Goal: Information Seeking & Learning: Learn about a topic

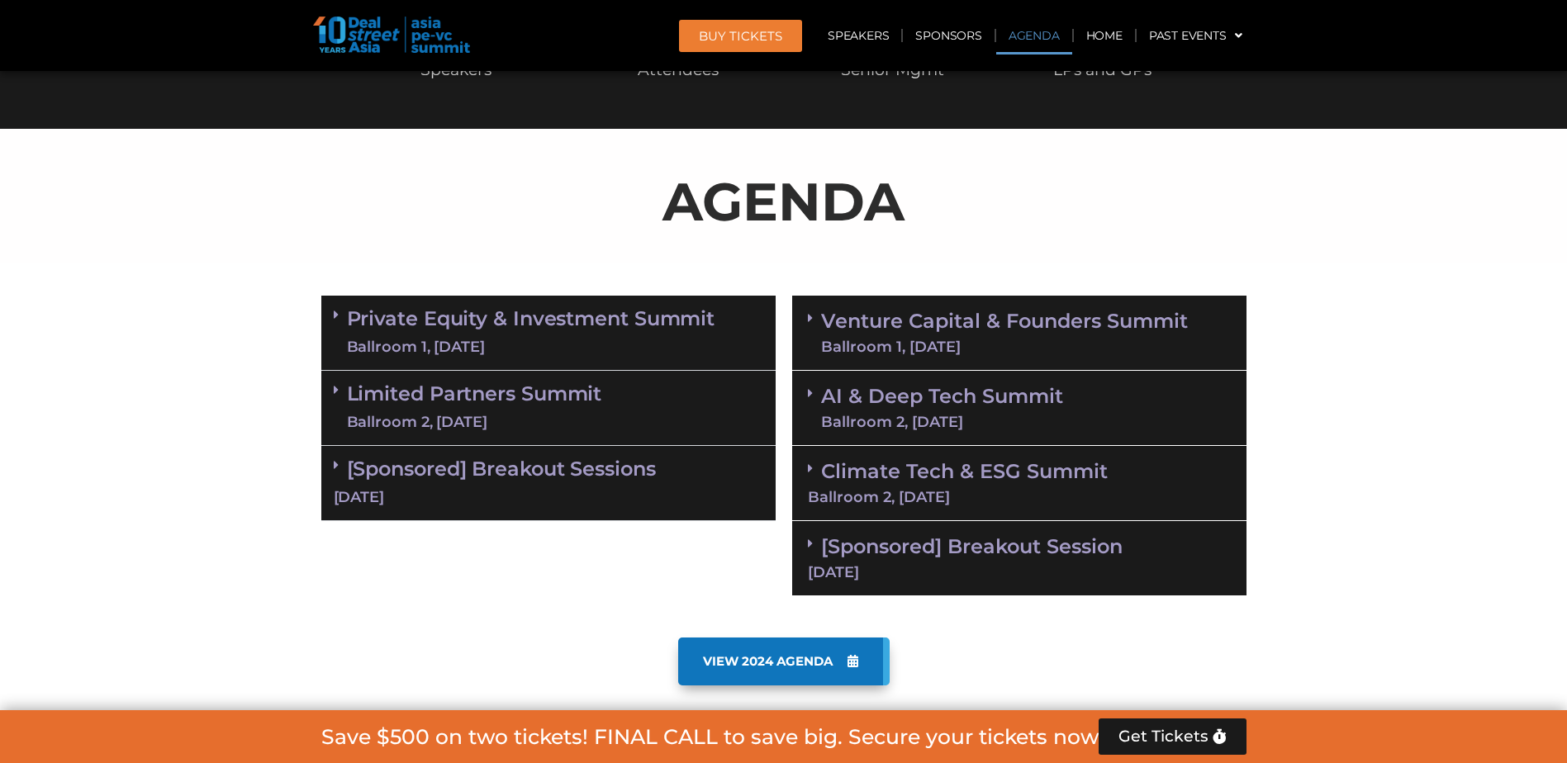
scroll to position [992, 0]
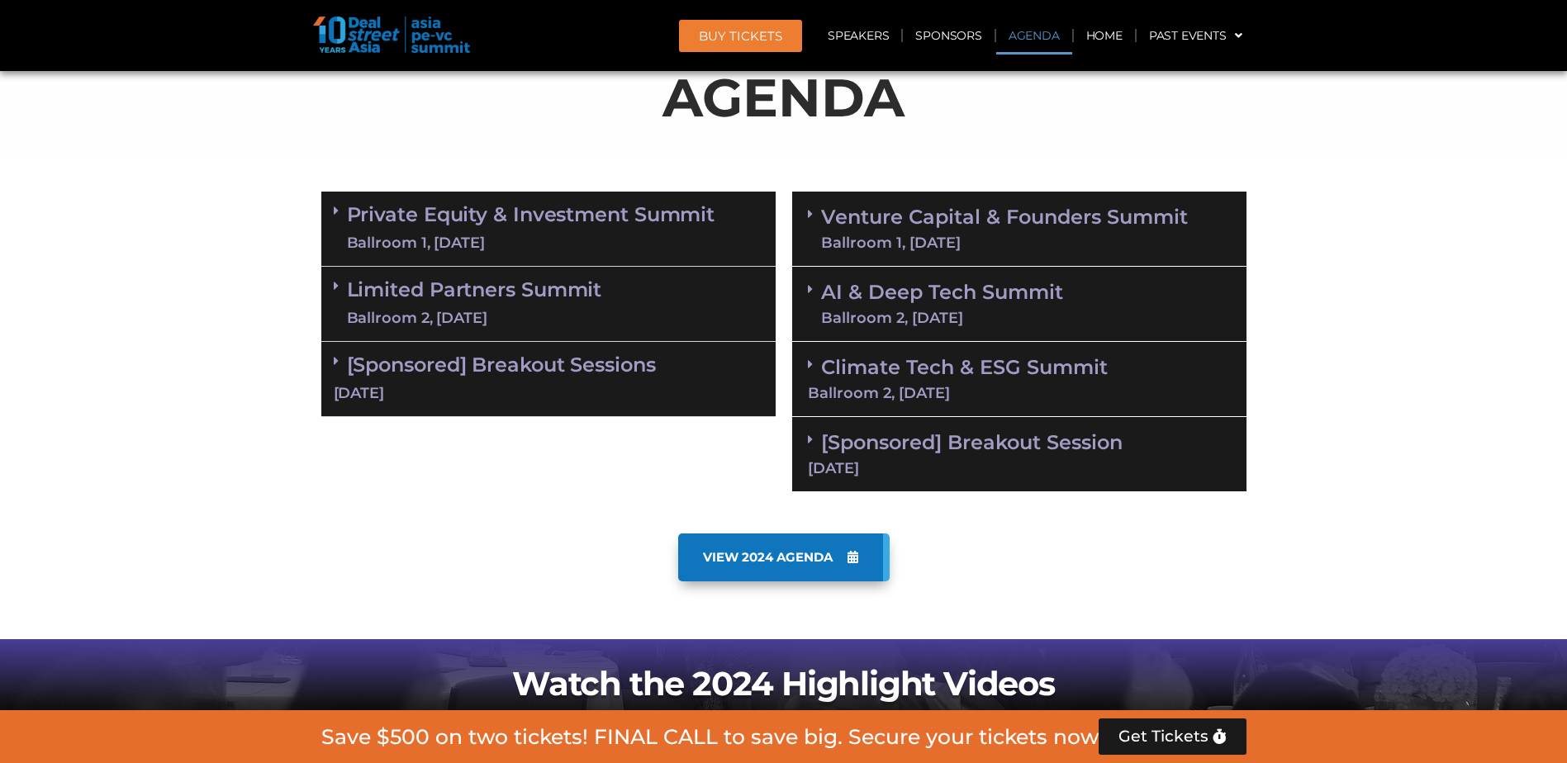
click at [332, 211] on div "Private Equity & Investment Summit Ballroom 1, [DATE]" at bounding box center [548, 229] width 454 height 75
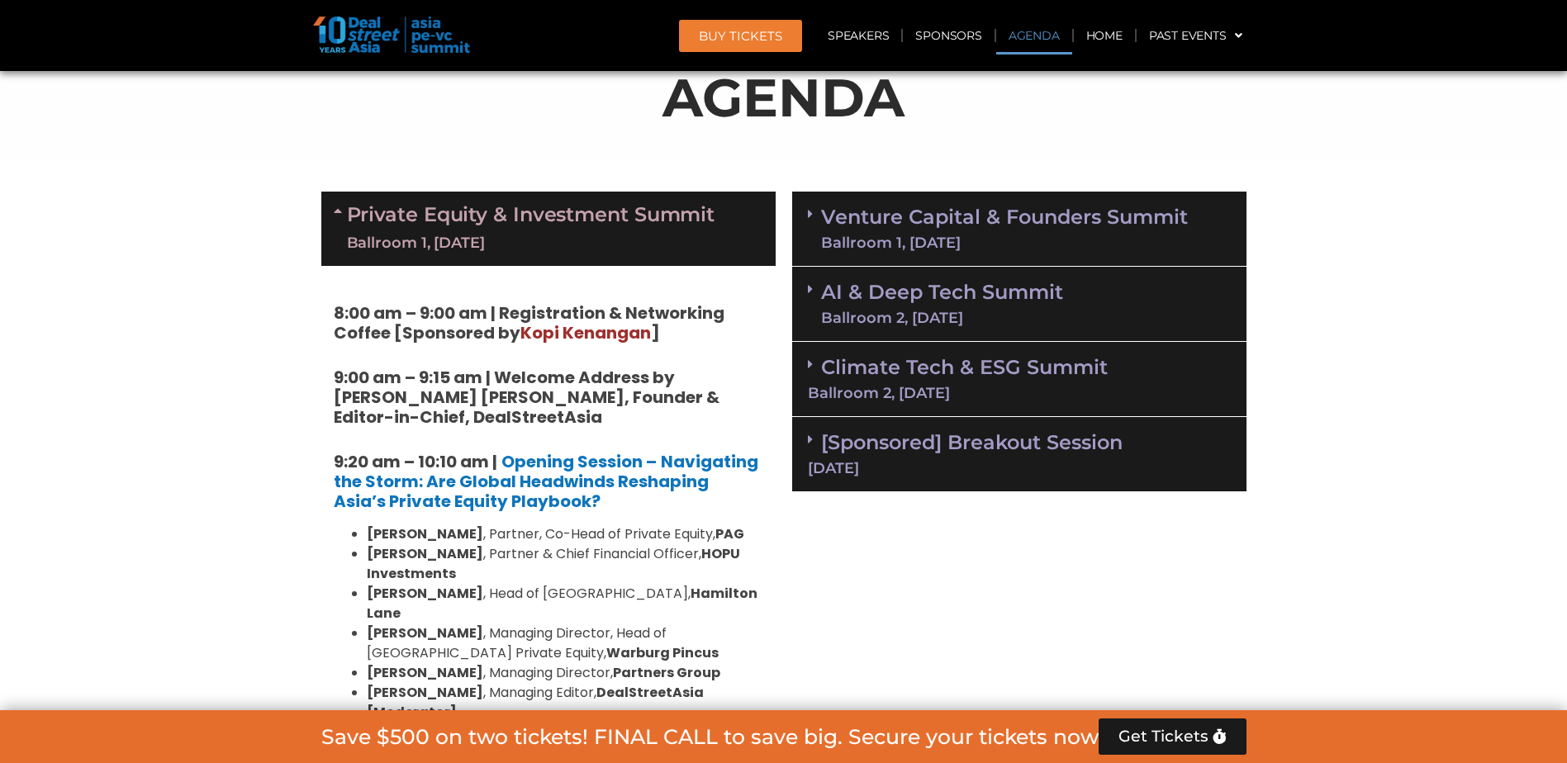
drag, startPoint x: 384, startPoint y: 226, endPoint x: 384, endPoint y: 217, distance: 9.1
click at [383, 224] on link "Private Equity & Investment Summit Ballroom 1, [DATE]" at bounding box center [531, 229] width 369 height 50
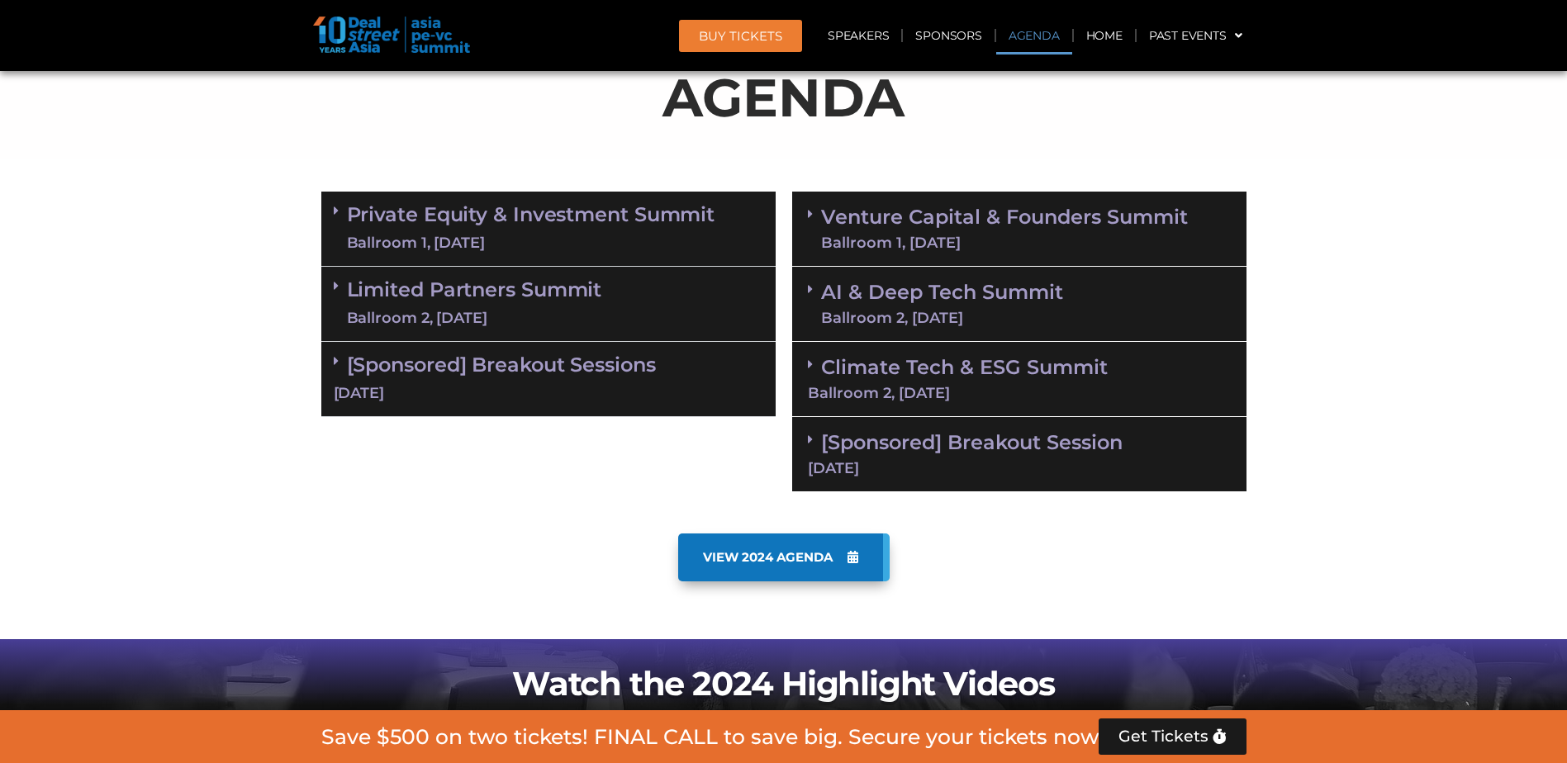
click at [450, 374] on link "[Sponsored] Breakout Sessions [DATE]" at bounding box center [549, 378] width 430 height 51
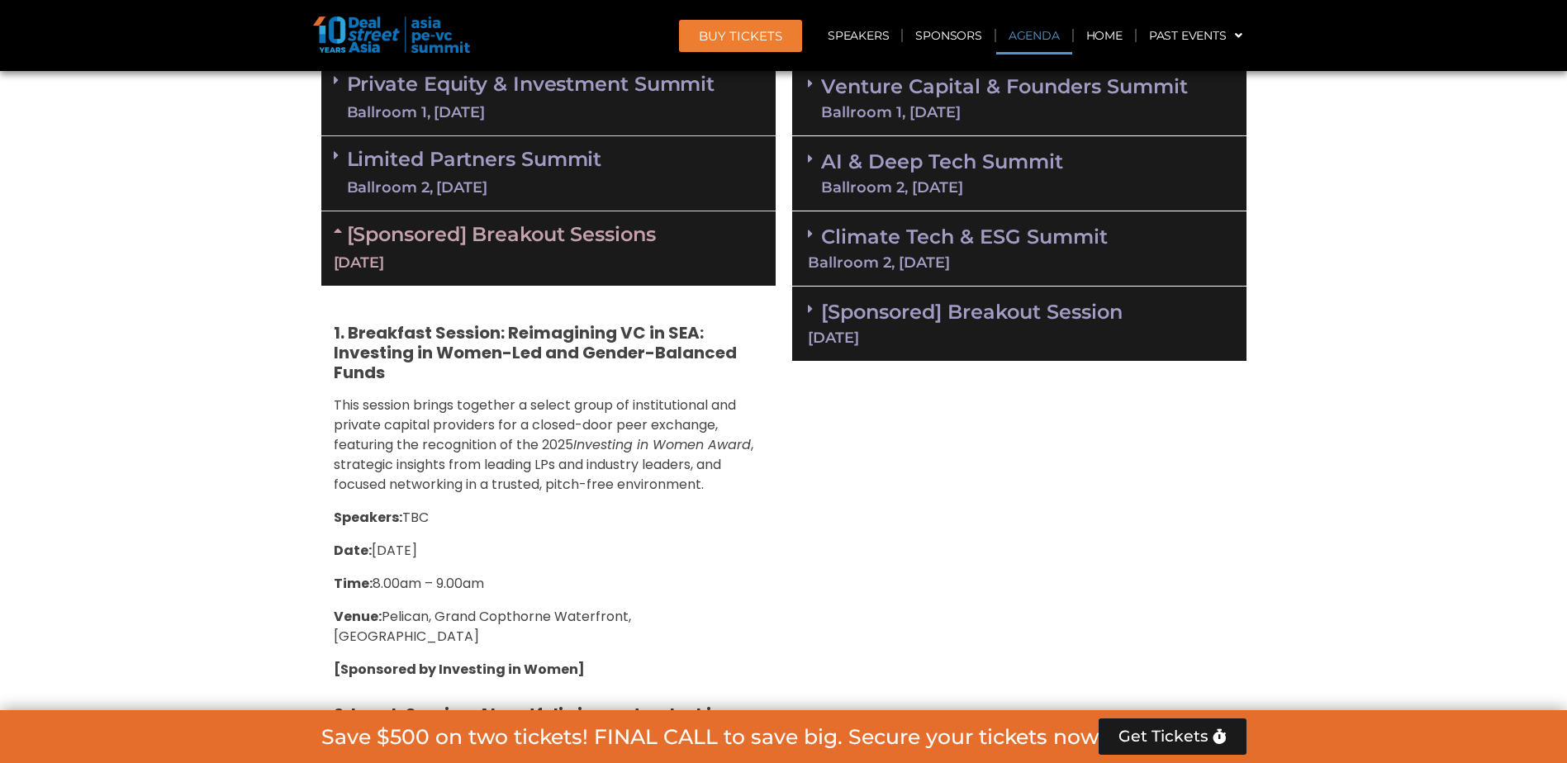
scroll to position [1074, 0]
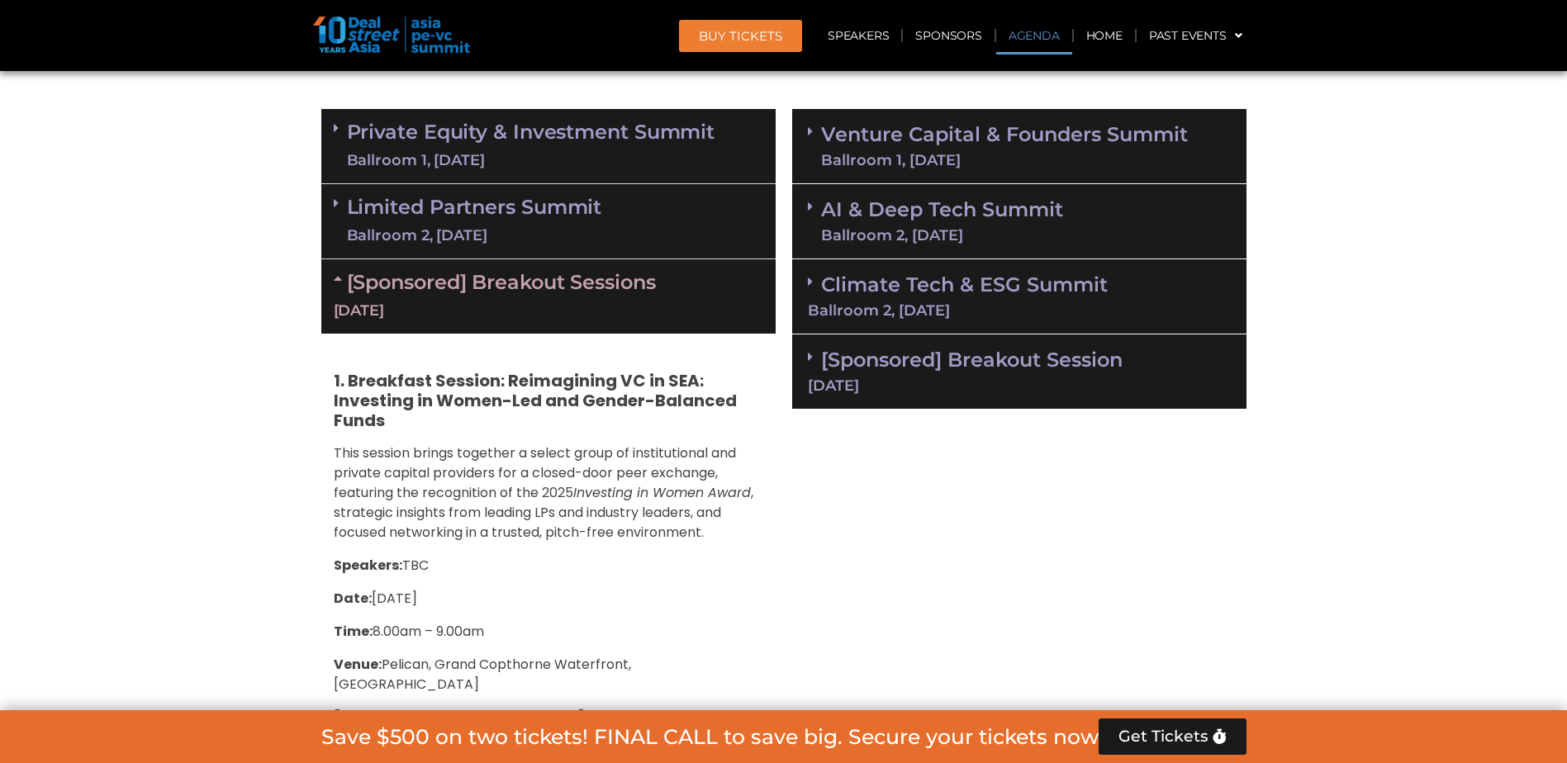
click at [444, 197] on link "Limited Partners [GEOGRAPHIC_DATA] 2, [DATE]" at bounding box center [474, 222] width 255 height 50
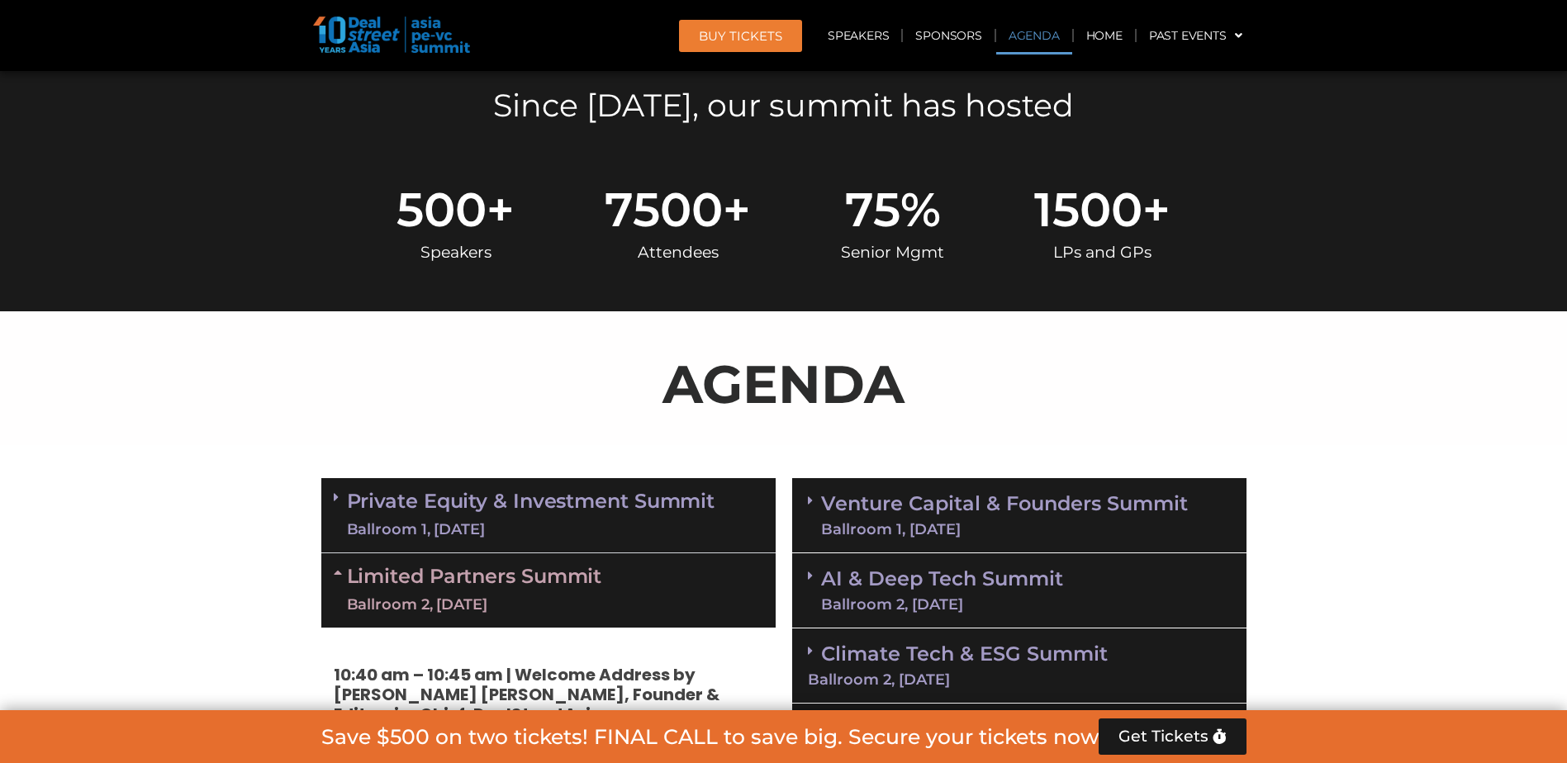
scroll to position [661, 0]
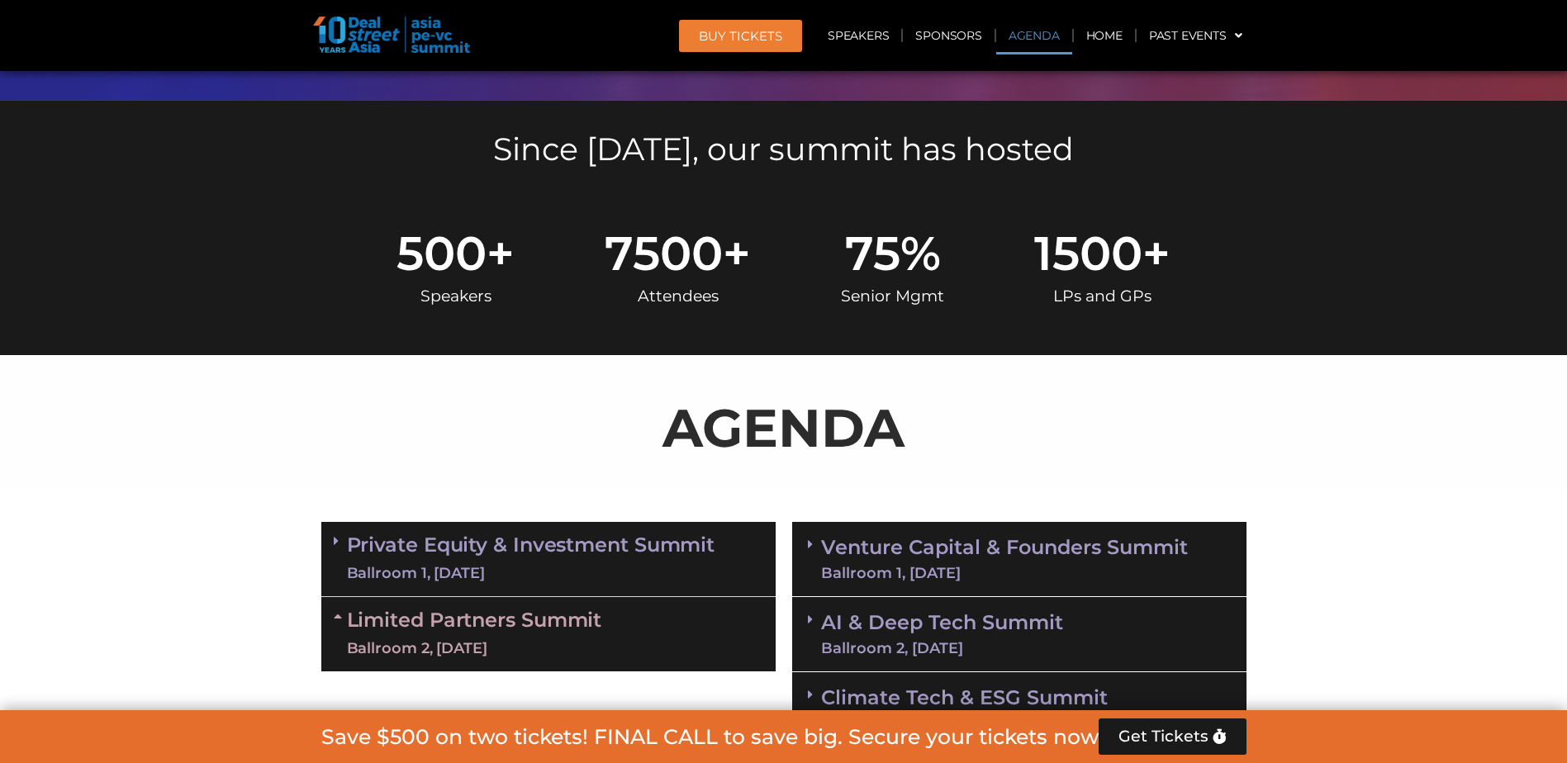
click at [350, 617] on link "Limited Partners [GEOGRAPHIC_DATA] 2, [DATE]" at bounding box center [474, 635] width 255 height 50
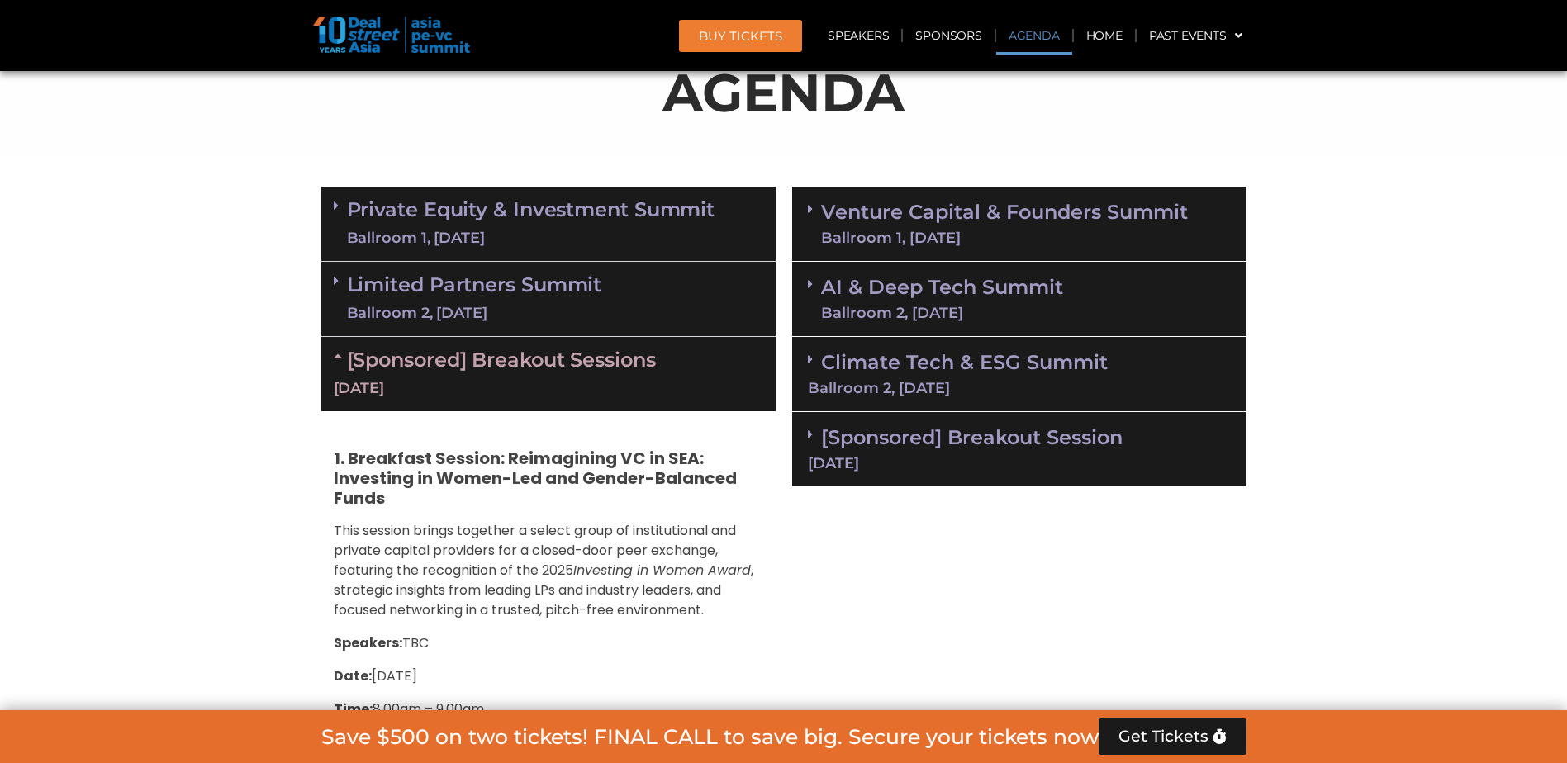
scroll to position [1074, 0]
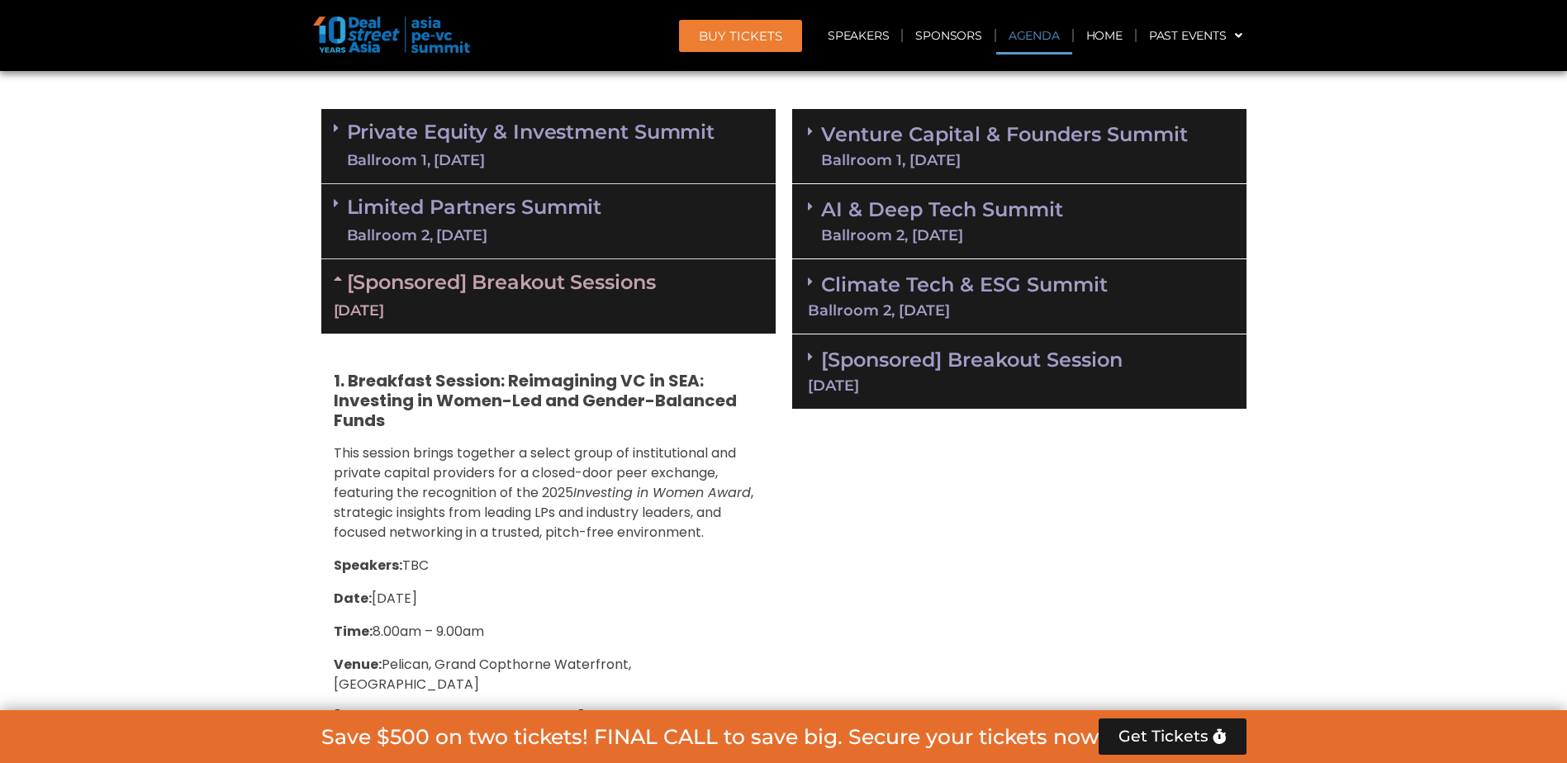
click at [386, 281] on link "[Sponsored] Breakout Sessions [DATE]" at bounding box center [549, 295] width 430 height 51
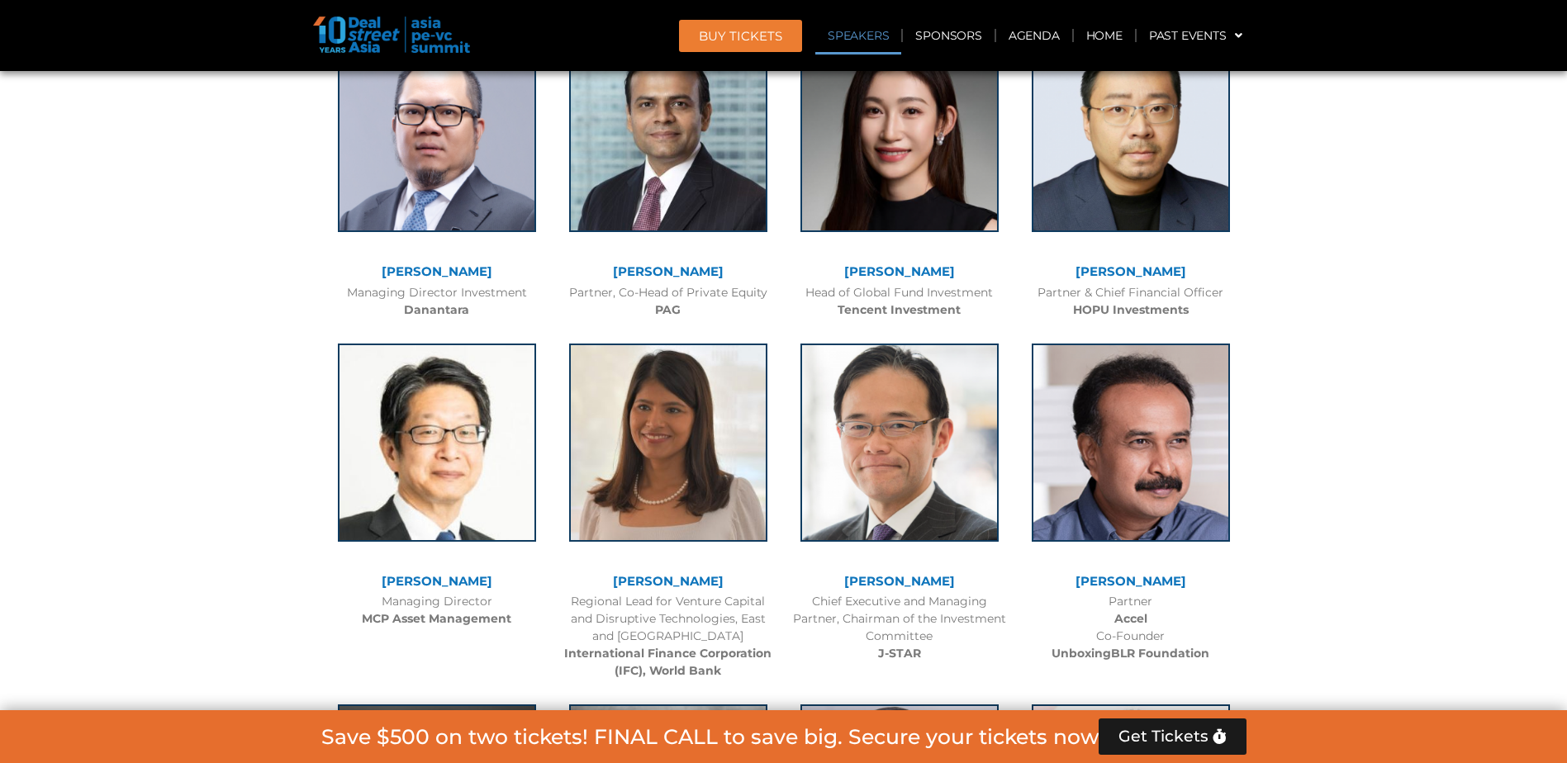
scroll to position [1983, 0]
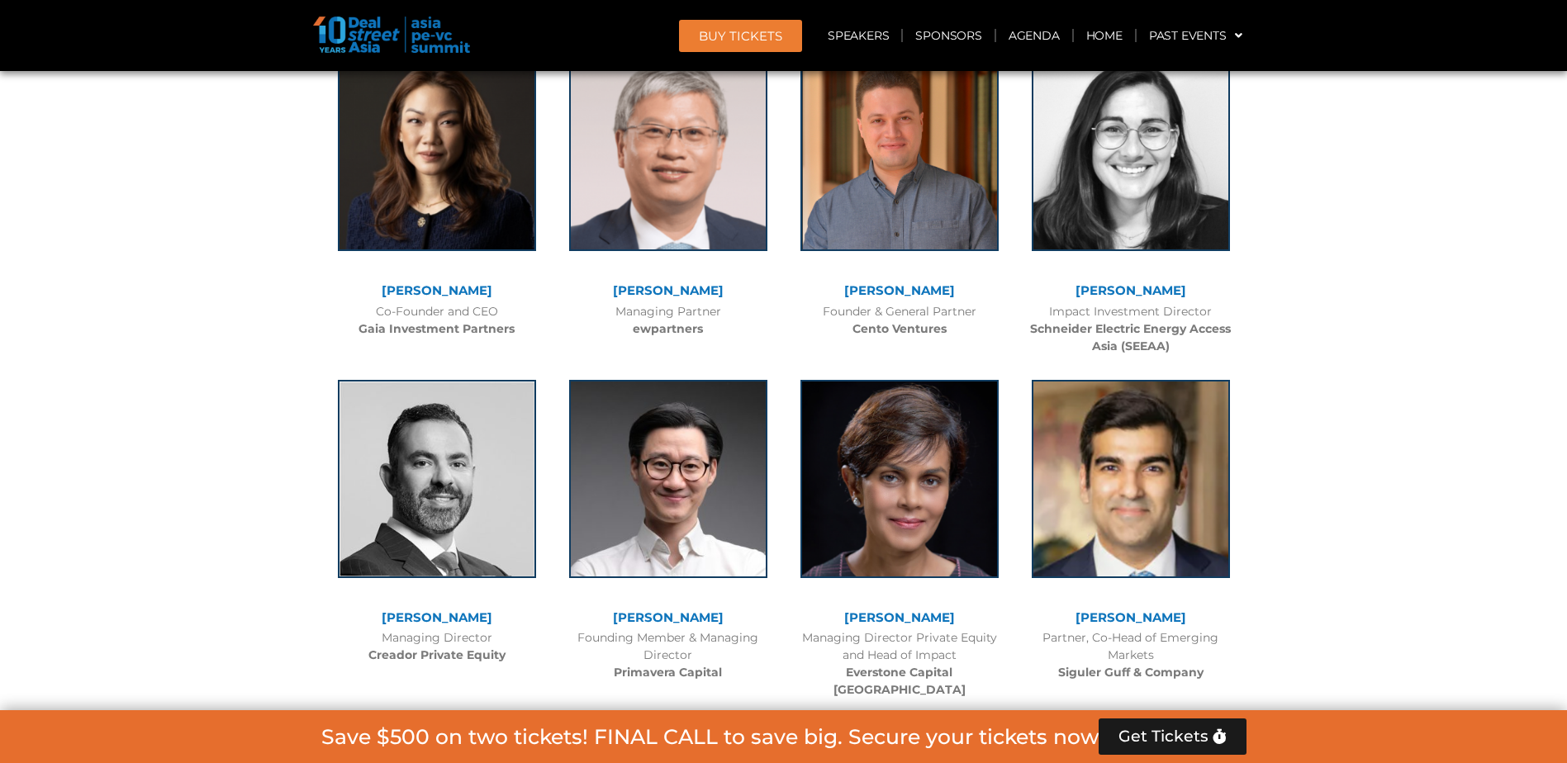
scroll to position [4677, 0]
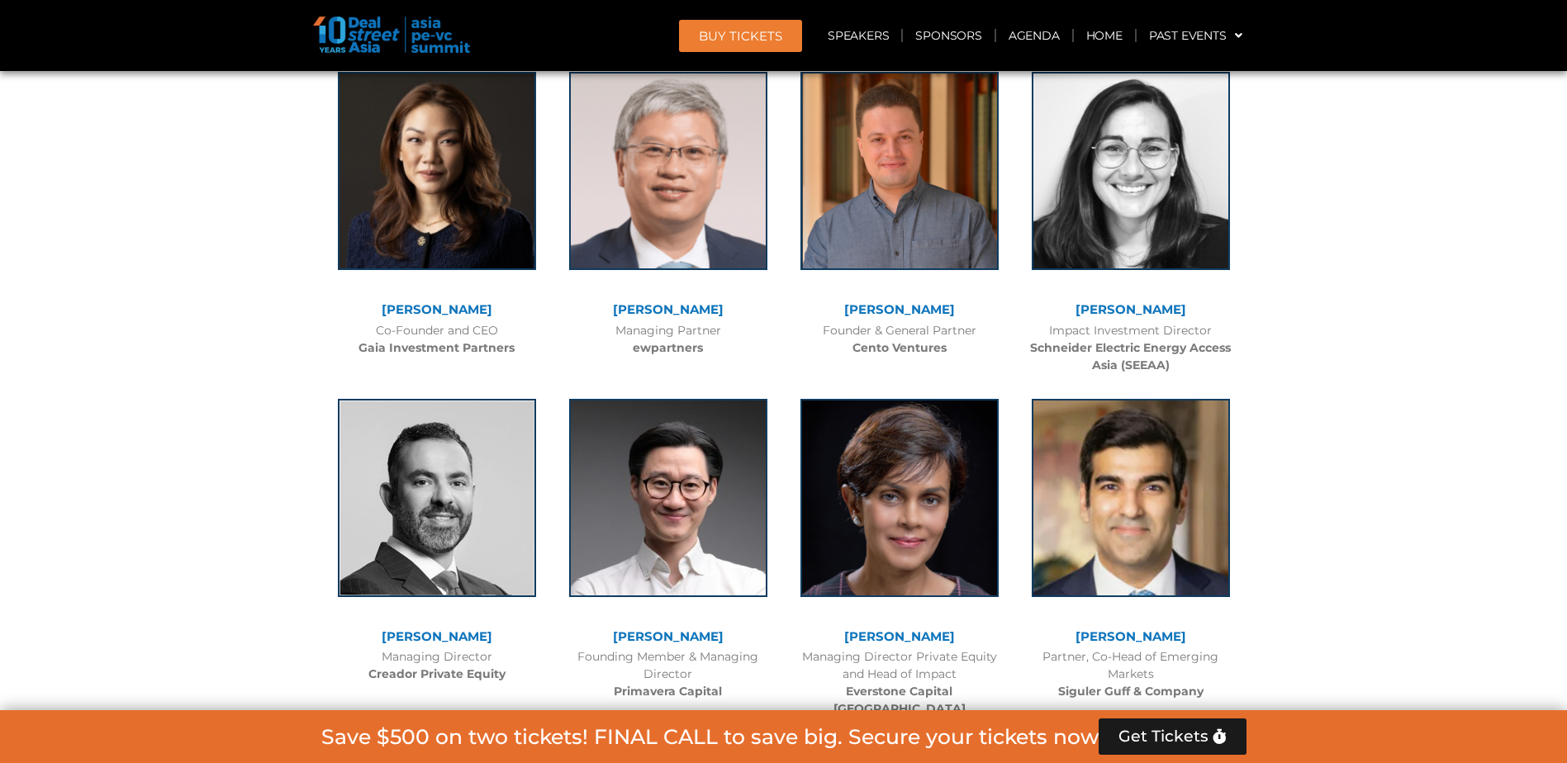
click at [430, 313] on link "[PERSON_NAME]" at bounding box center [437, 310] width 111 height 16
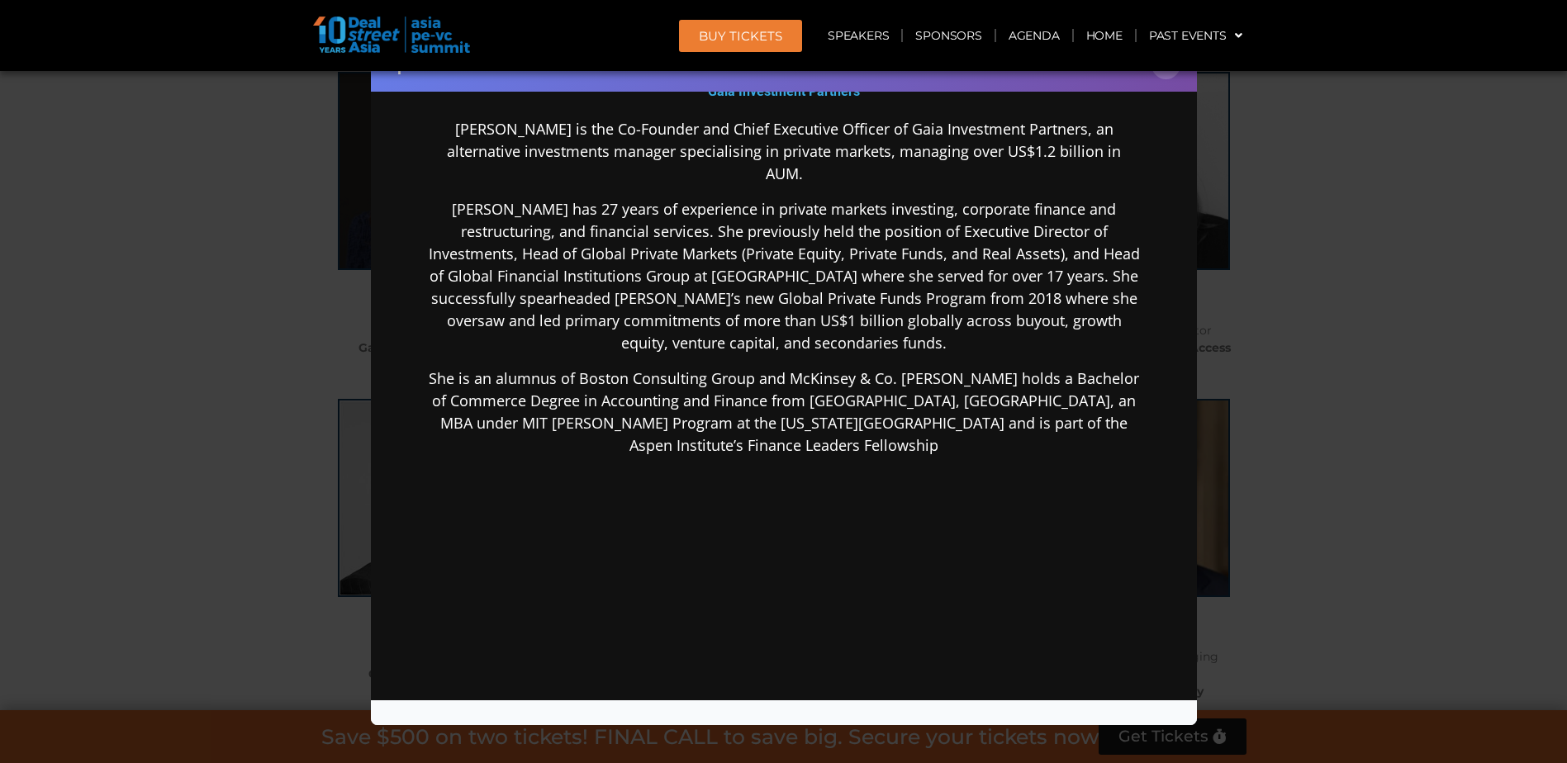
scroll to position [331, 0]
click at [1337, 456] on div "Speaker Profile ×" at bounding box center [783, 381] width 1567 height 763
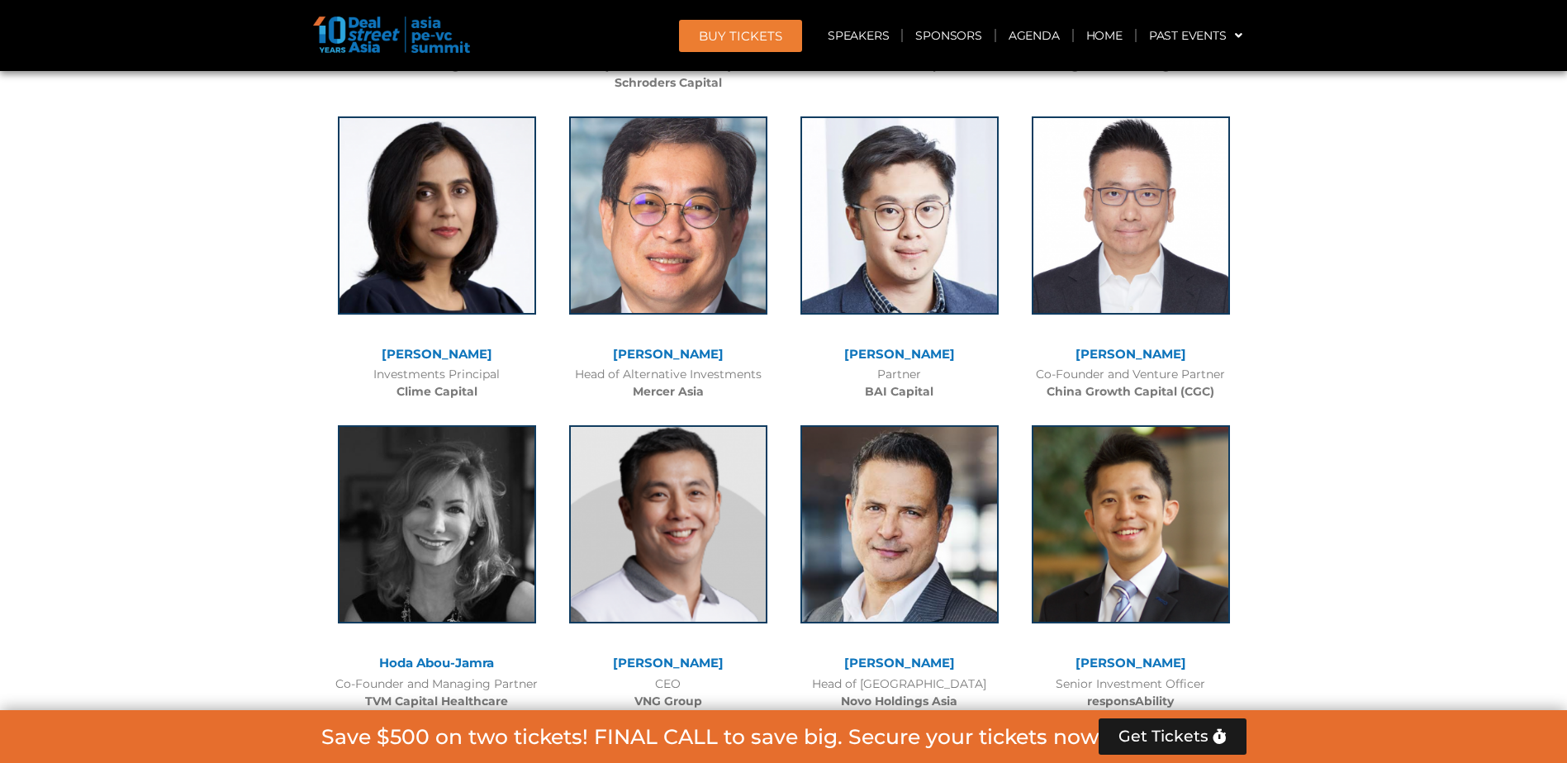
scroll to position [6495, 0]
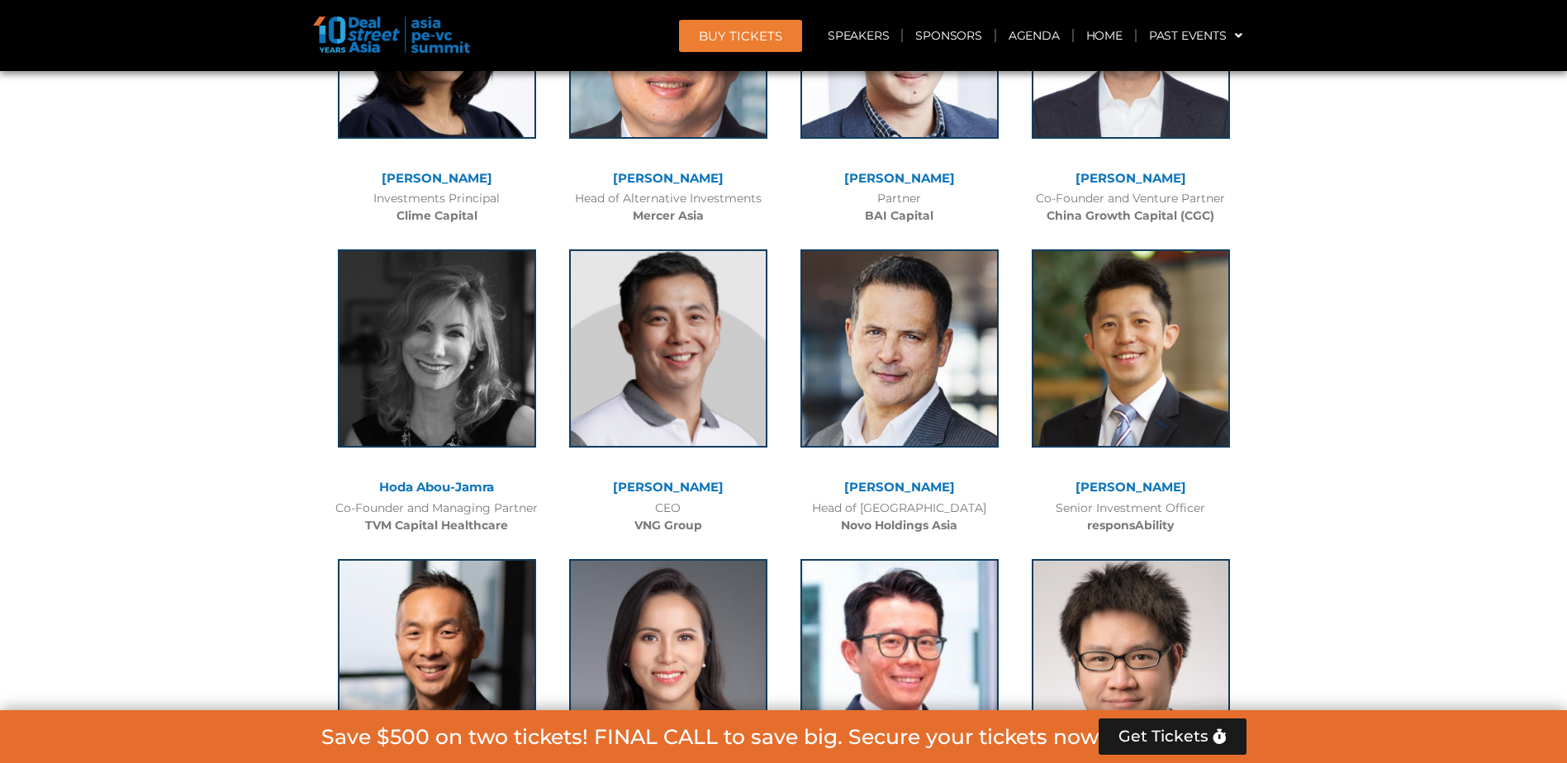
click at [892, 479] on link "[PERSON_NAME]" at bounding box center [899, 487] width 111 height 16
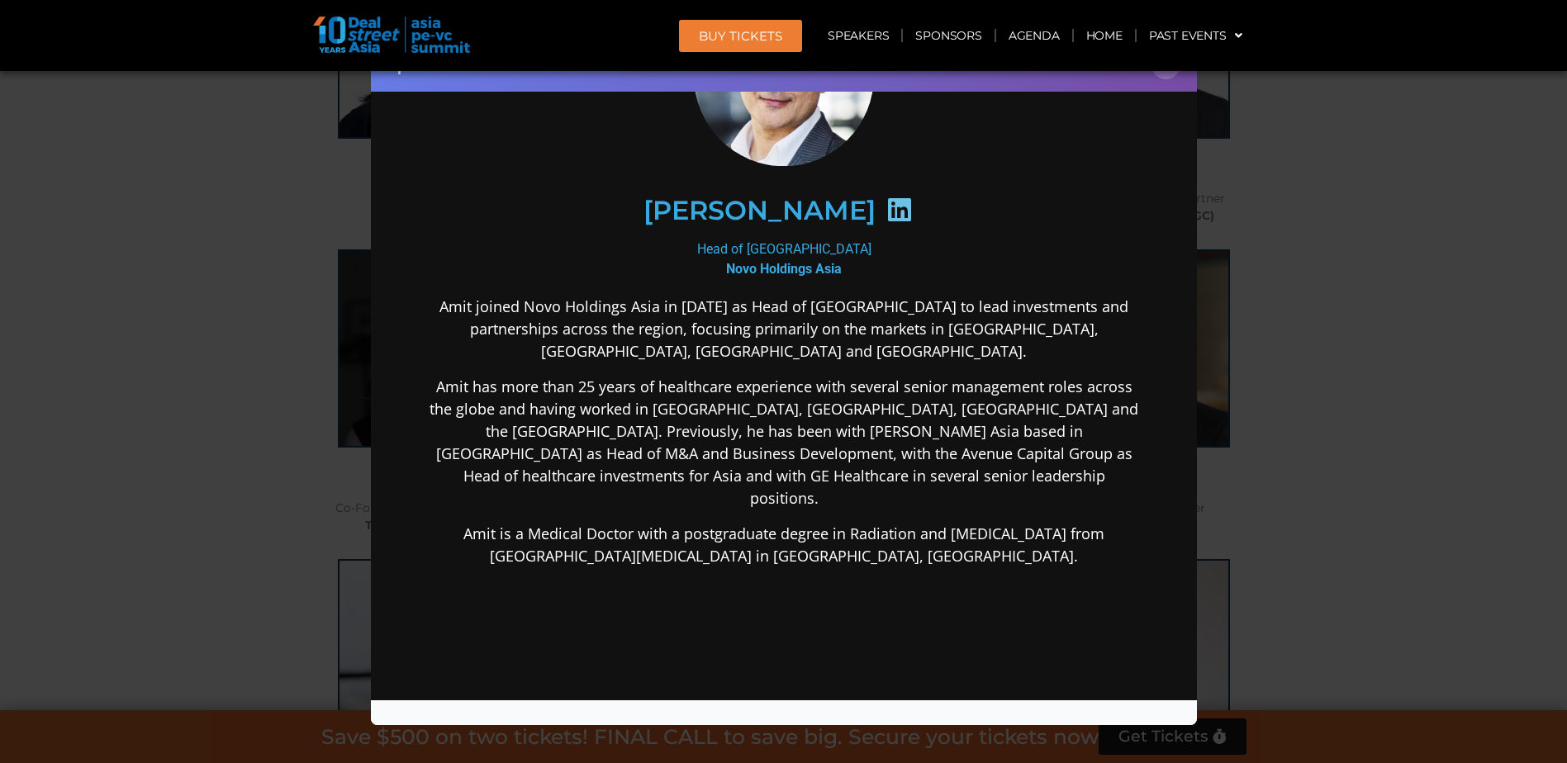
scroll to position [248, 0]
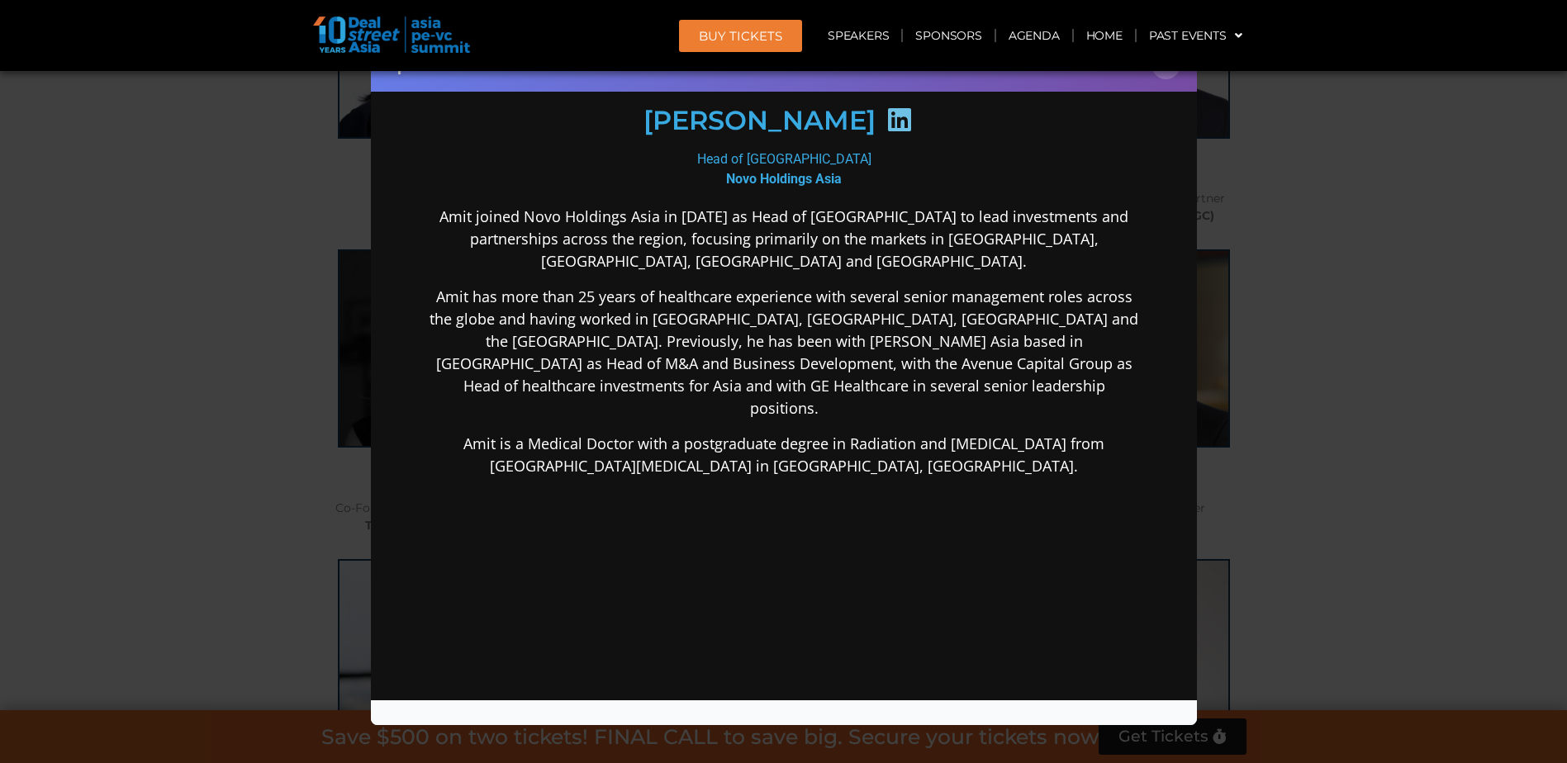
click at [1260, 429] on div "Speaker Profile ×" at bounding box center [783, 381] width 1567 height 763
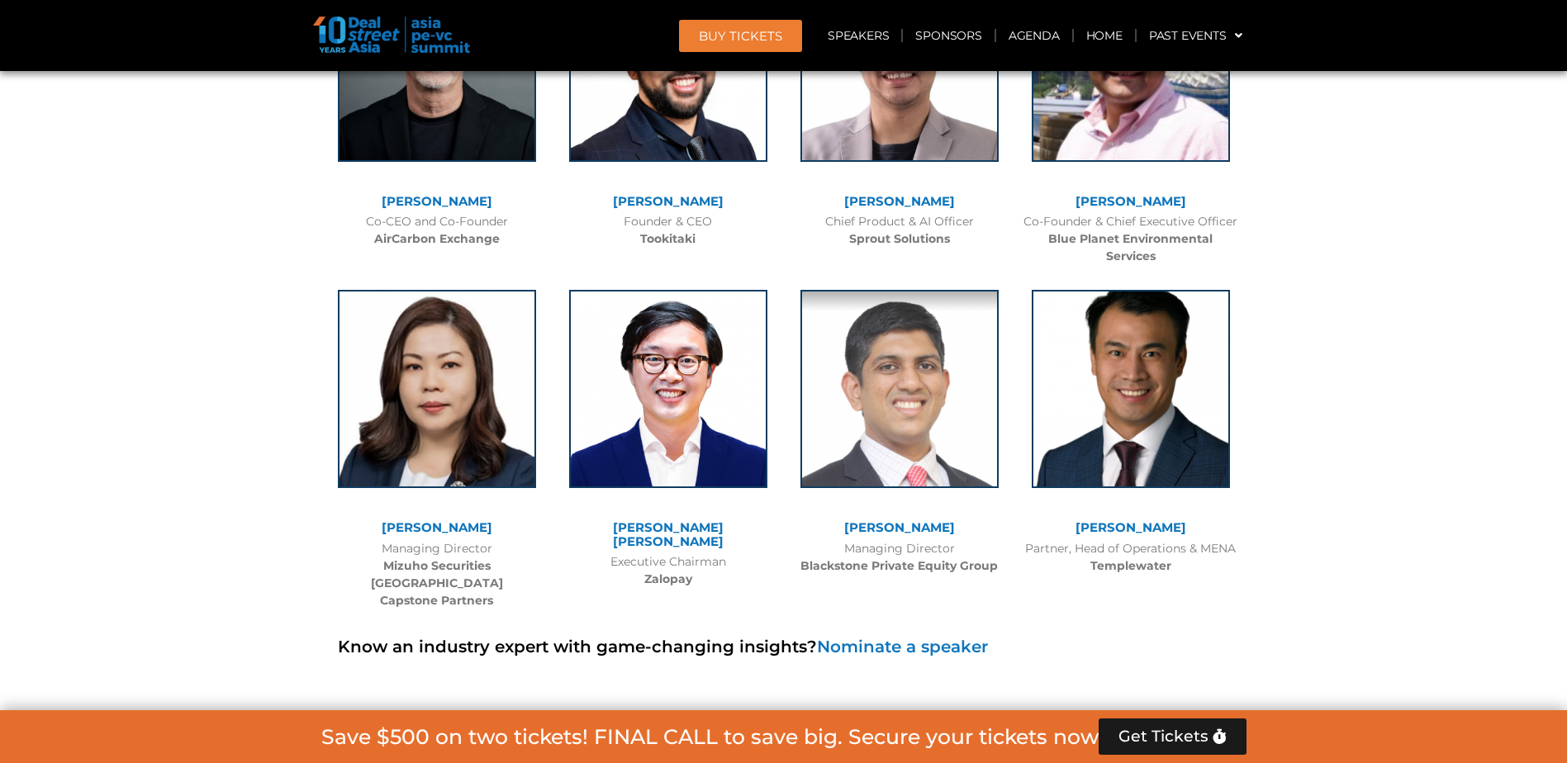
scroll to position [11287, 0]
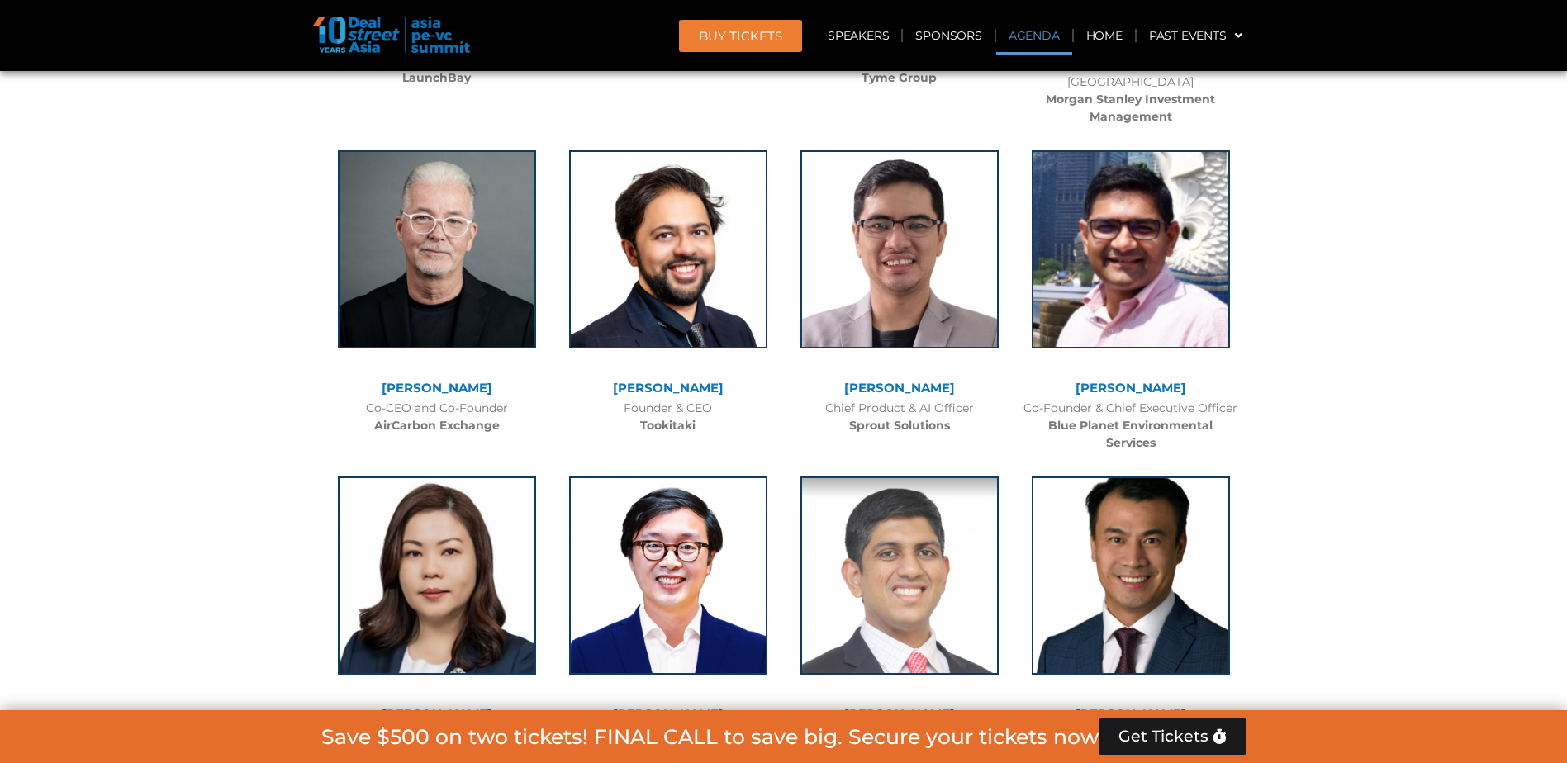
click at [1033, 36] on link "Agenda" at bounding box center [1034, 36] width 76 height 38
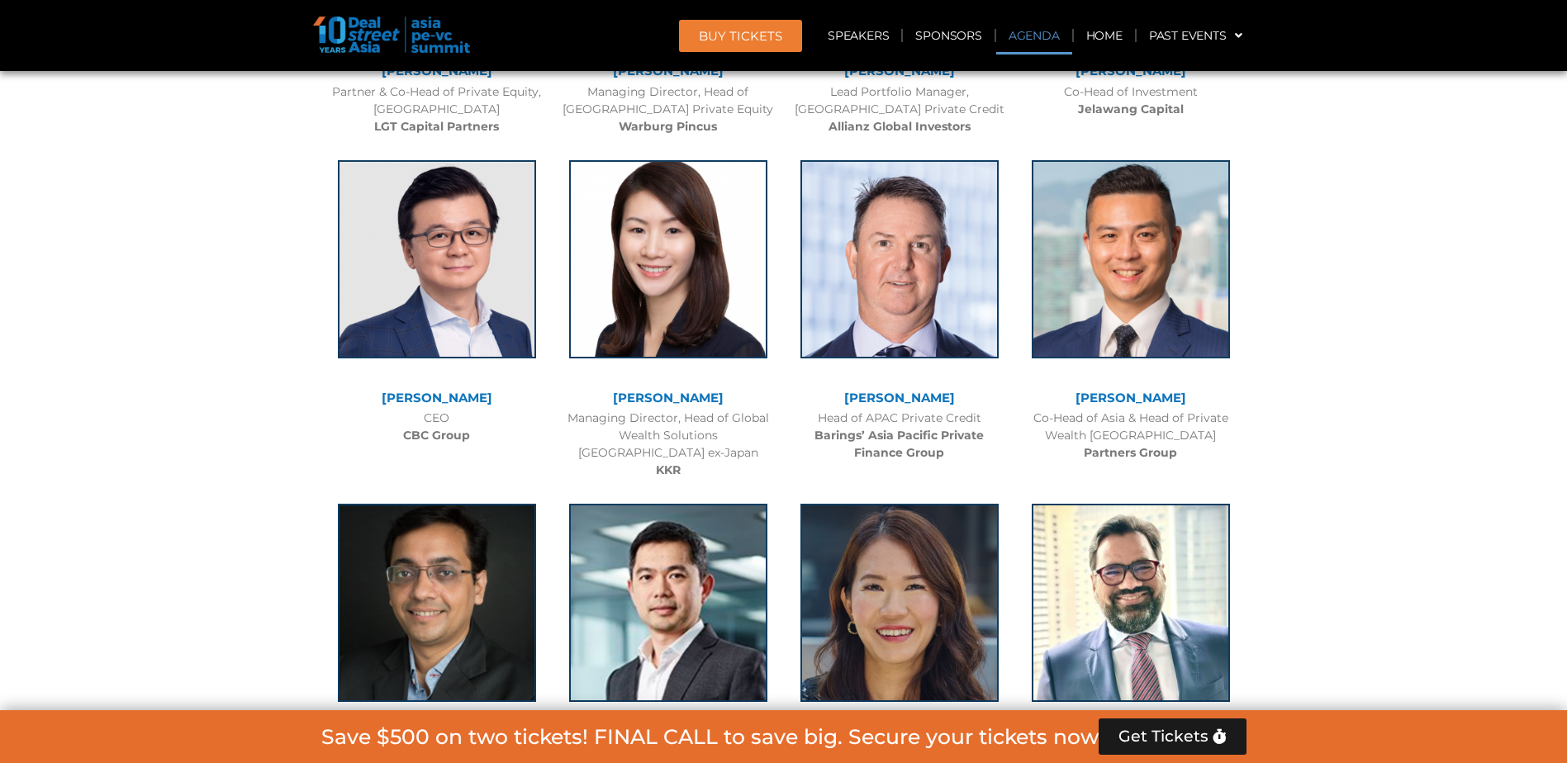
scroll to position [954, 0]
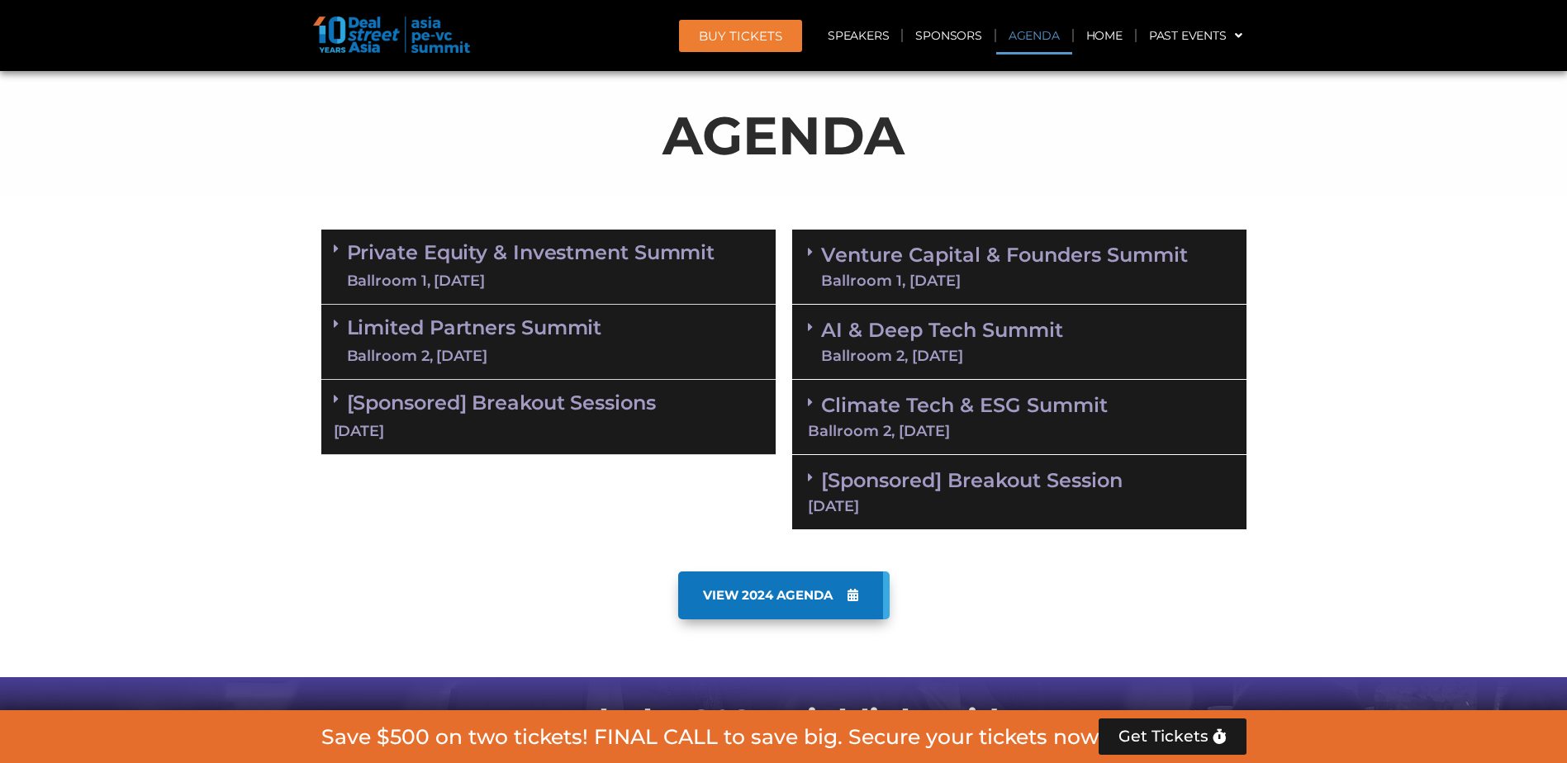
click at [484, 245] on link "Private Equity & Investment Summit Ballroom 1, [DATE]" at bounding box center [531, 267] width 369 height 50
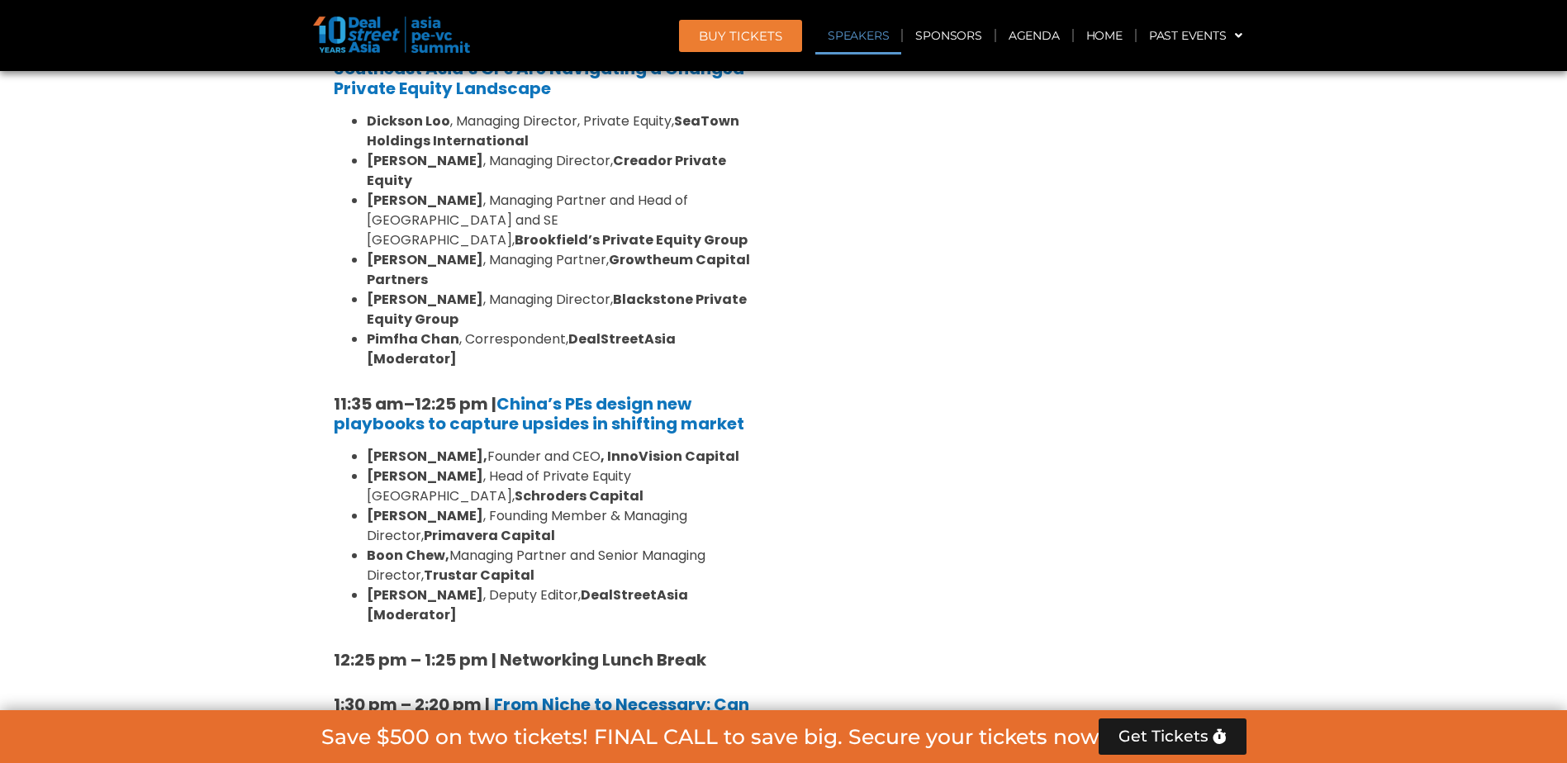
scroll to position [1780, 0]
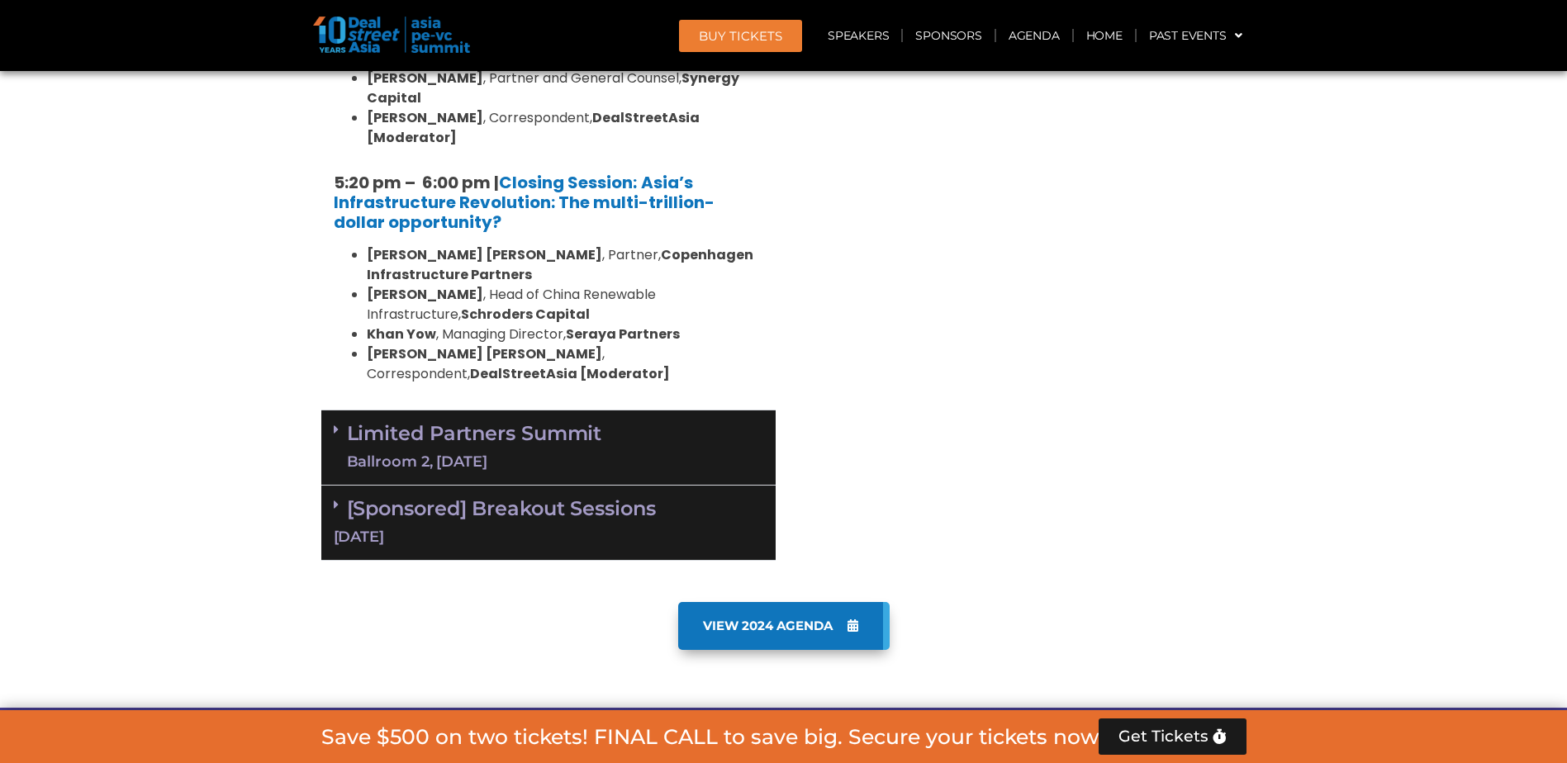
scroll to position [3470, 0]
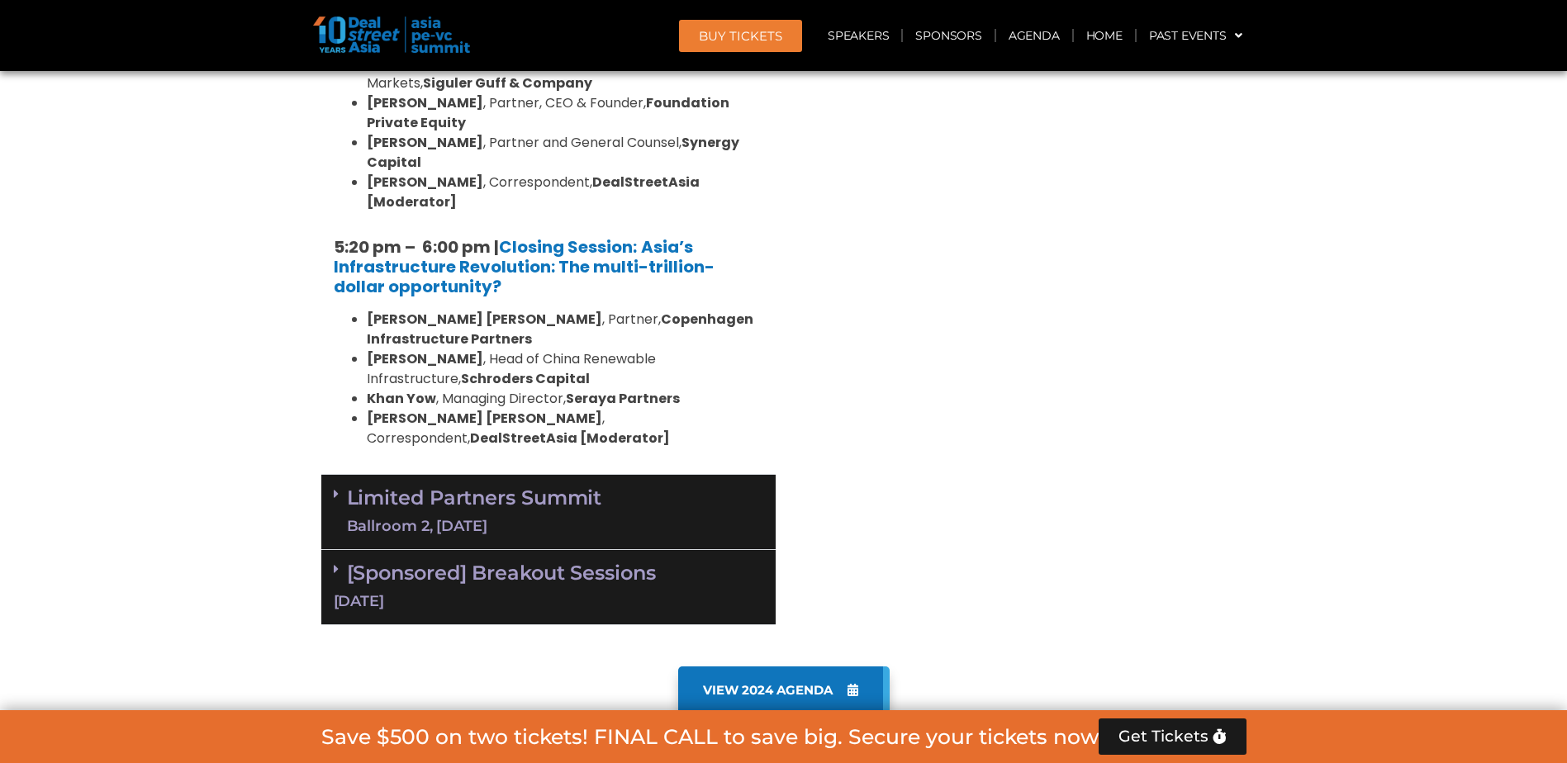
click at [422, 488] on link "Limited Partners [GEOGRAPHIC_DATA] 2, [DATE]" at bounding box center [474, 513] width 255 height 50
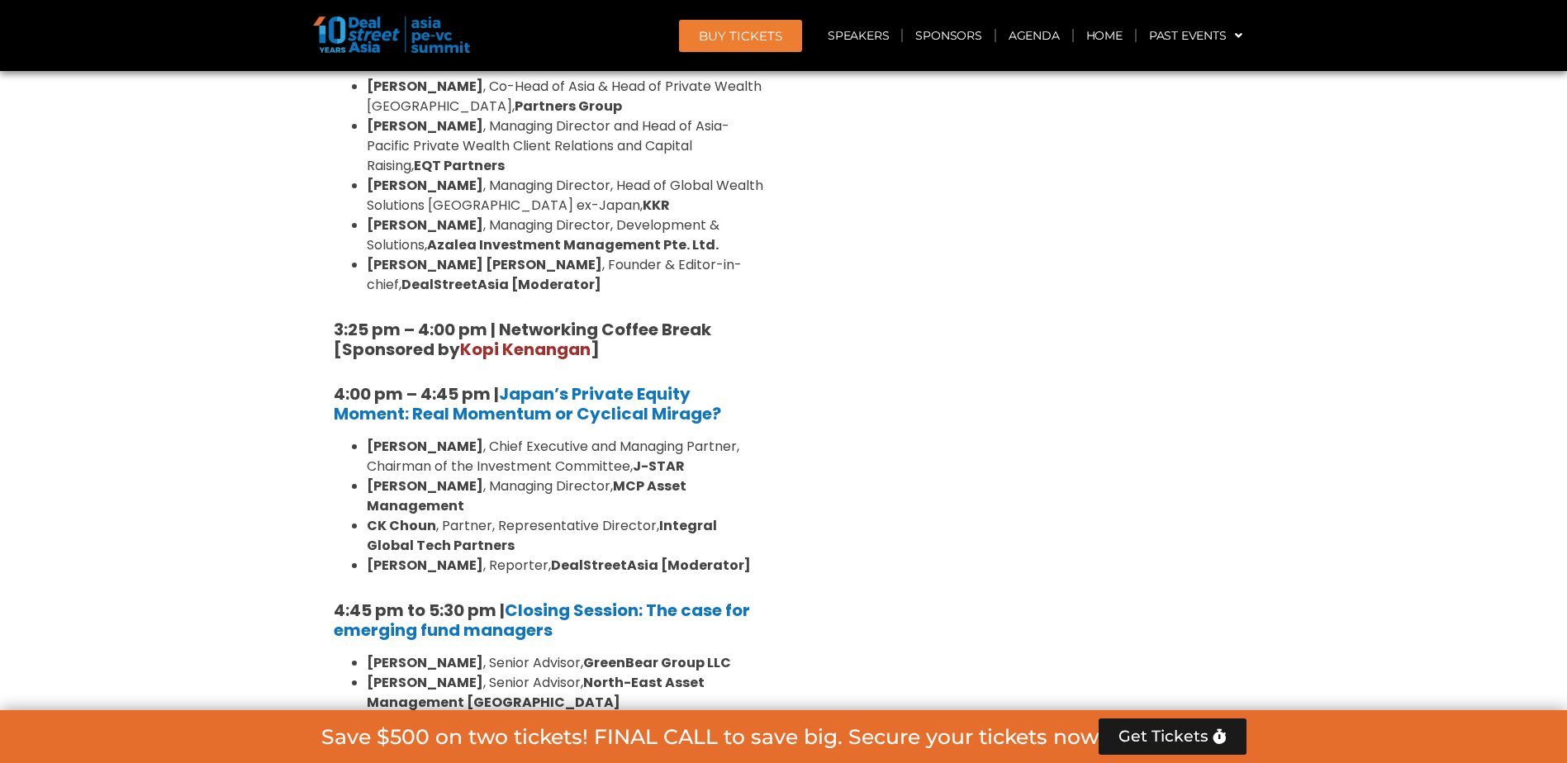
scroll to position [5040, 0]
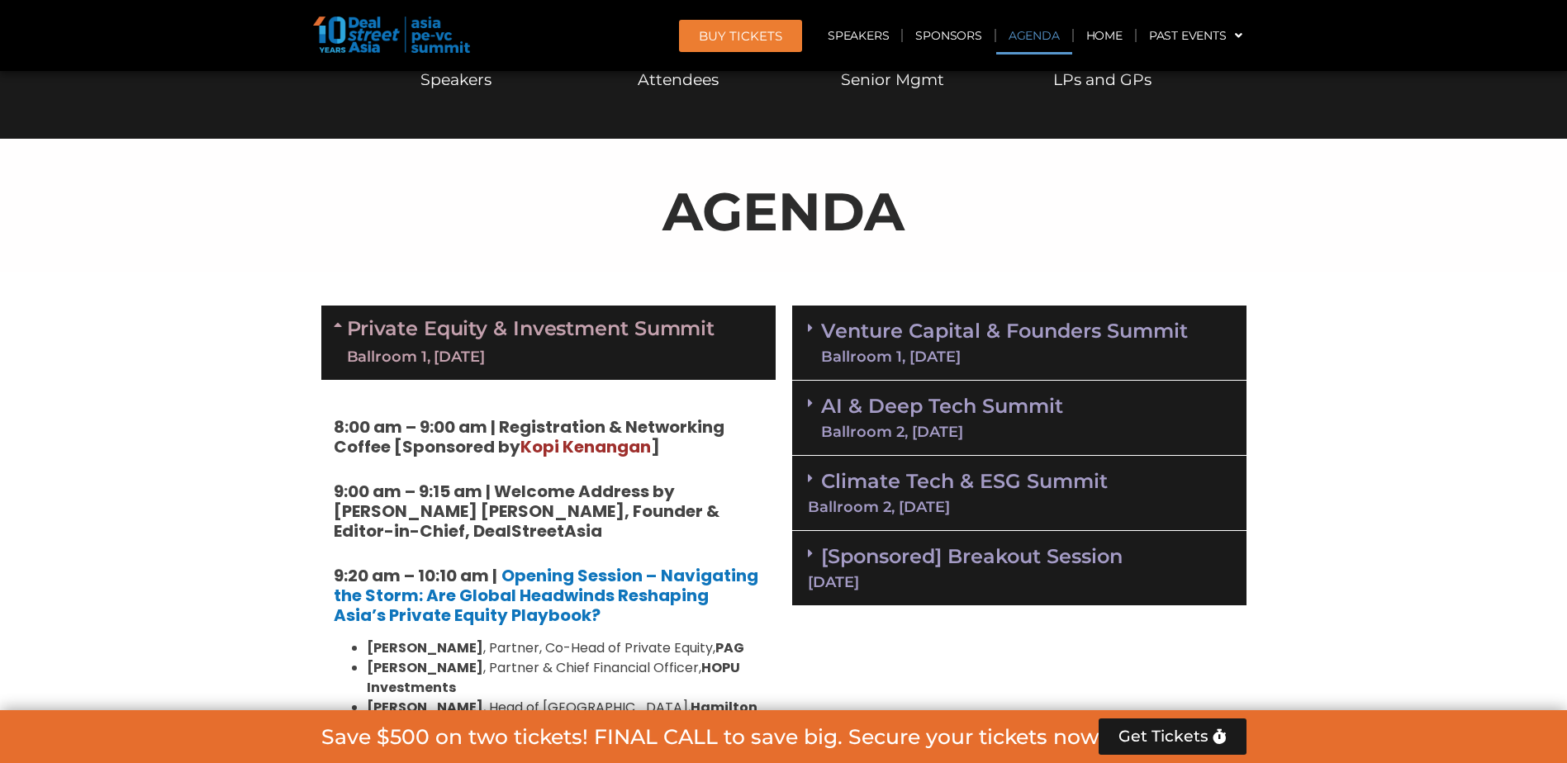
scroll to position [909, 0]
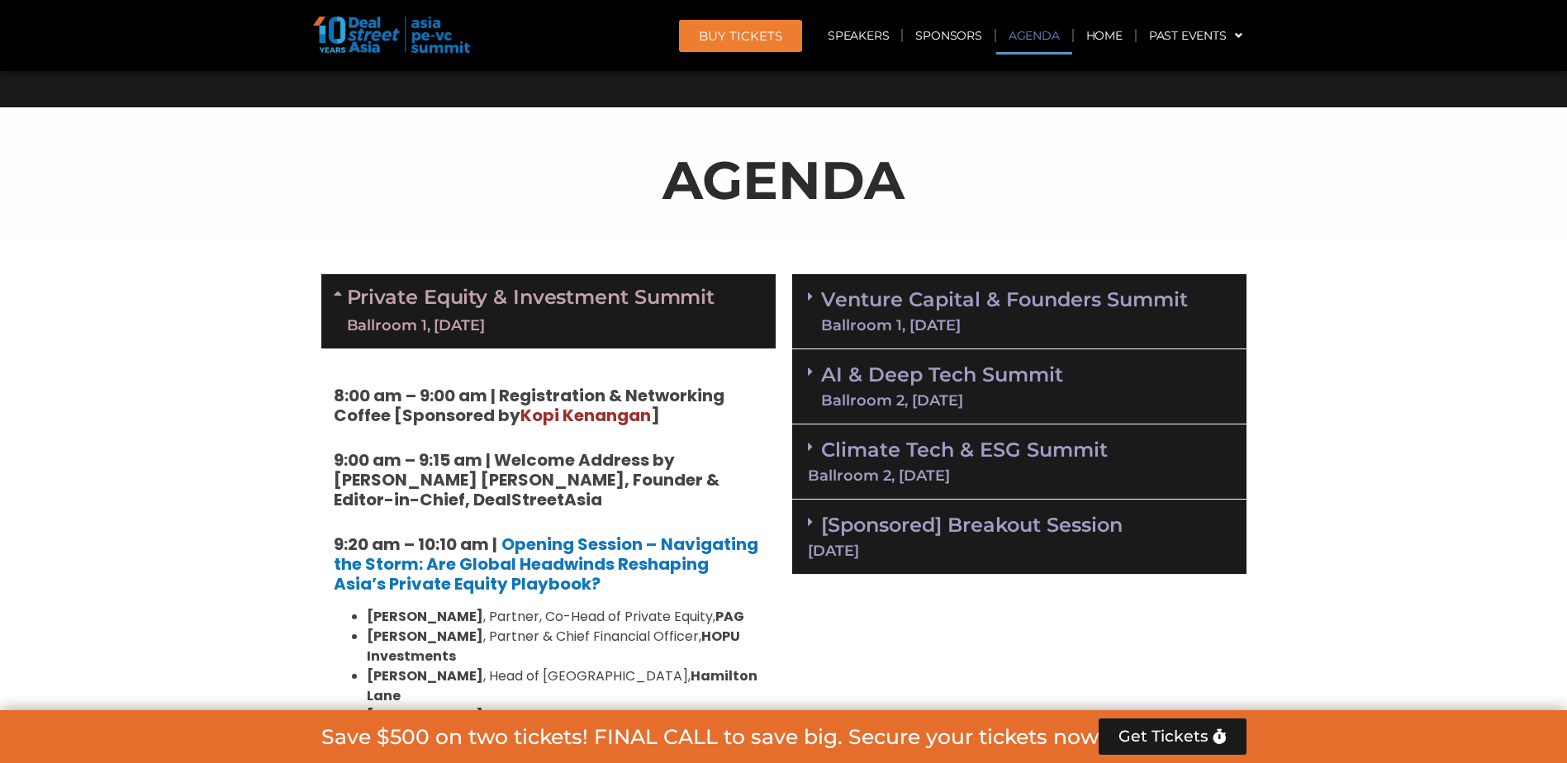
click at [1043, 442] on link "Climate Tech & ESG Summit Ballroom 2, [DATE]" at bounding box center [1019, 460] width 423 height 45
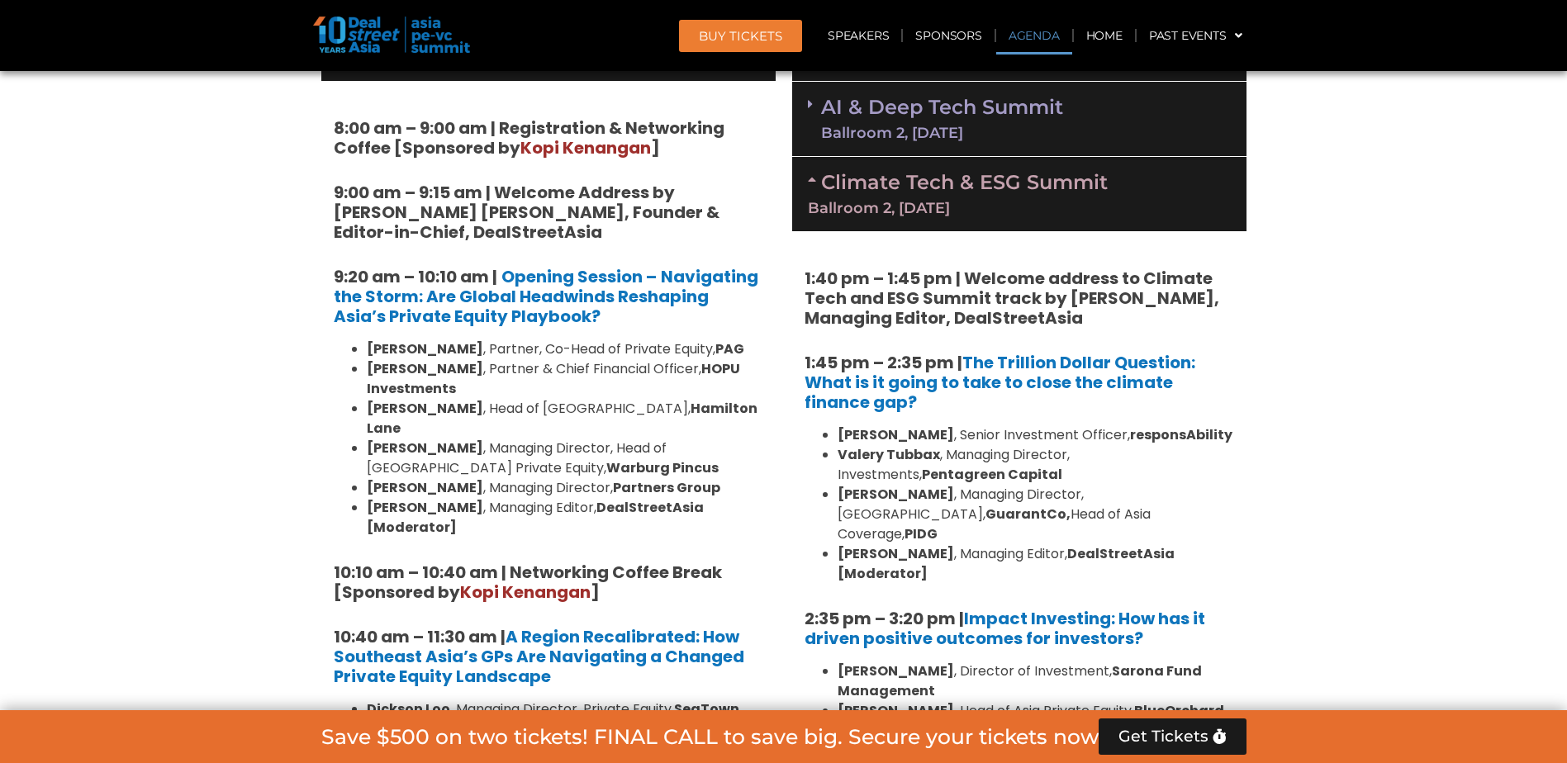
scroll to position [1074, 0]
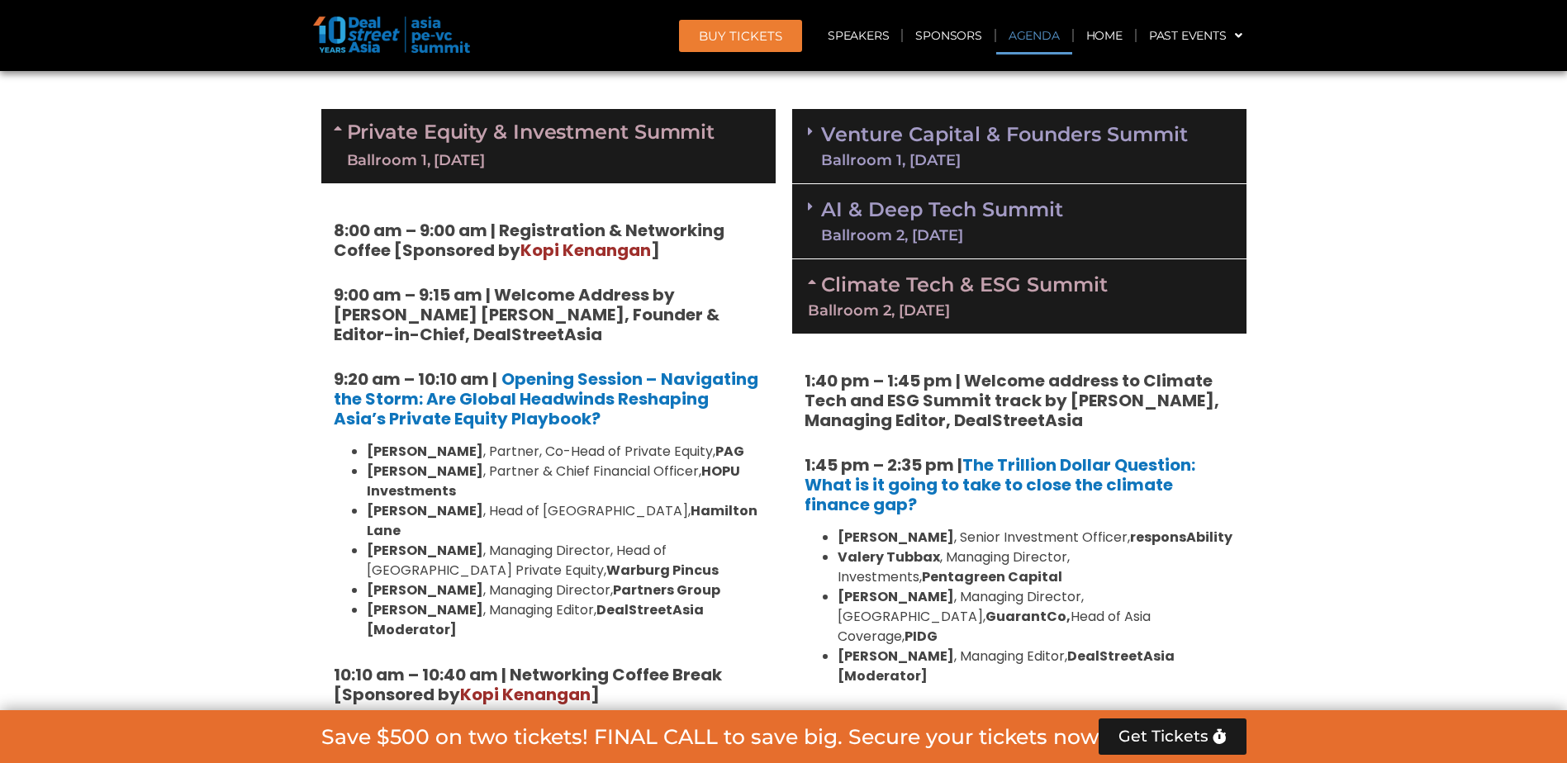
click at [1026, 222] on link "AI & Deep Tech Summit Ballroom 2, [DATE]" at bounding box center [942, 221] width 242 height 43
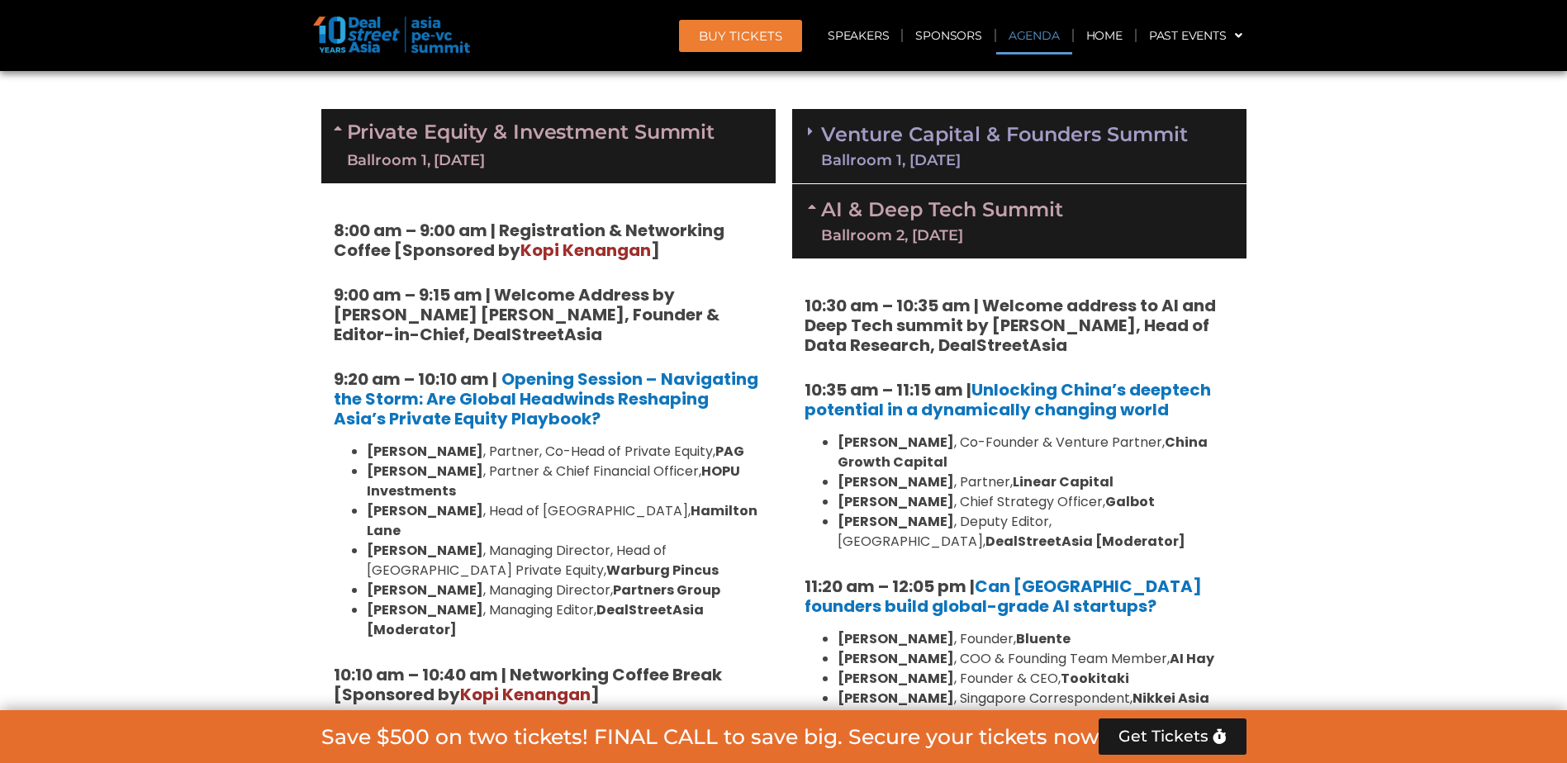
click at [1027, 222] on link "AI & Deep Tech Summit Ballroom 2, [DATE]" at bounding box center [942, 221] width 242 height 43
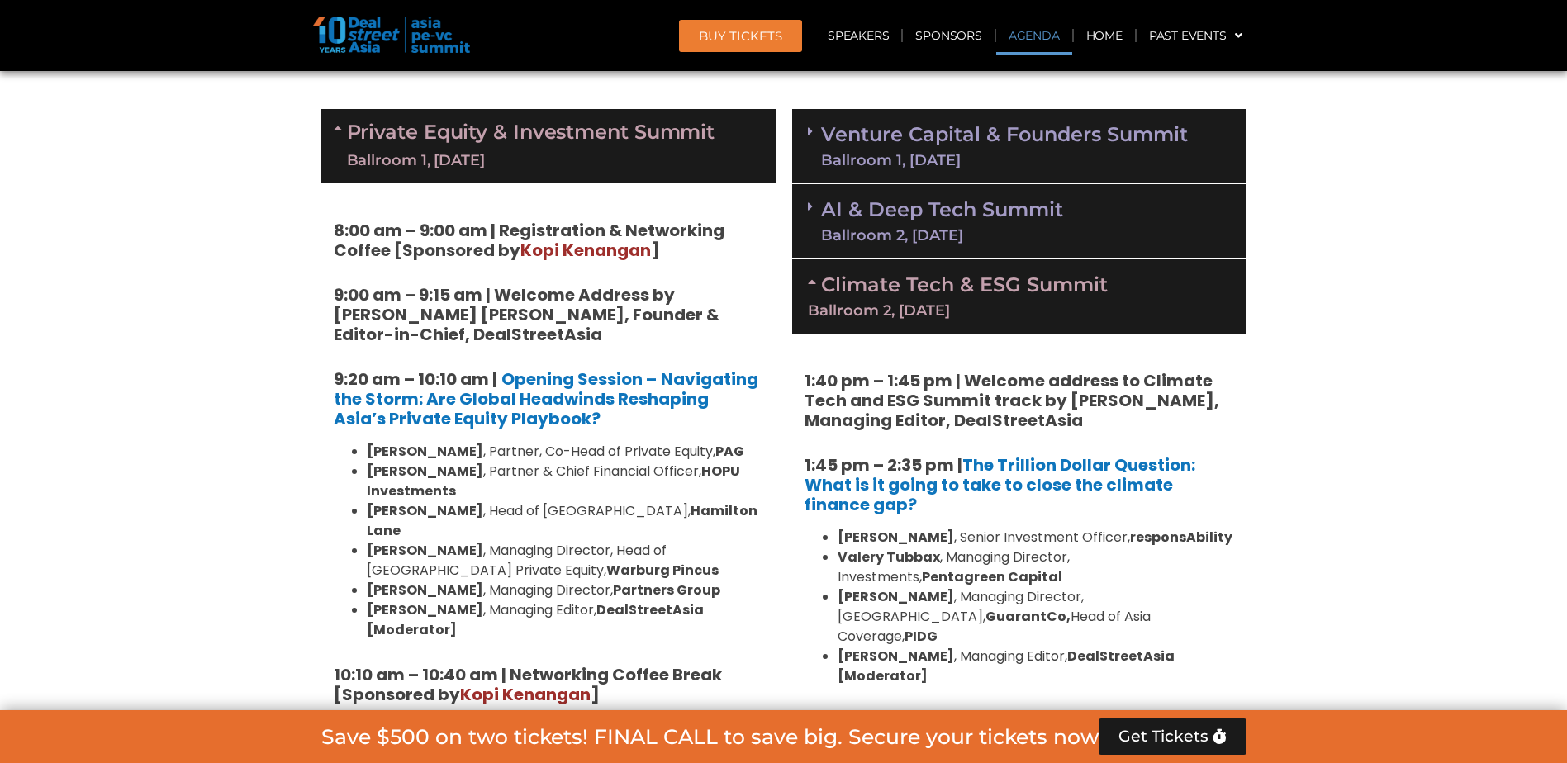
click at [1041, 140] on link "Venture Capital & Founders​ Summit Ballroom 1, [DATE]" at bounding box center [1004, 146] width 367 height 43
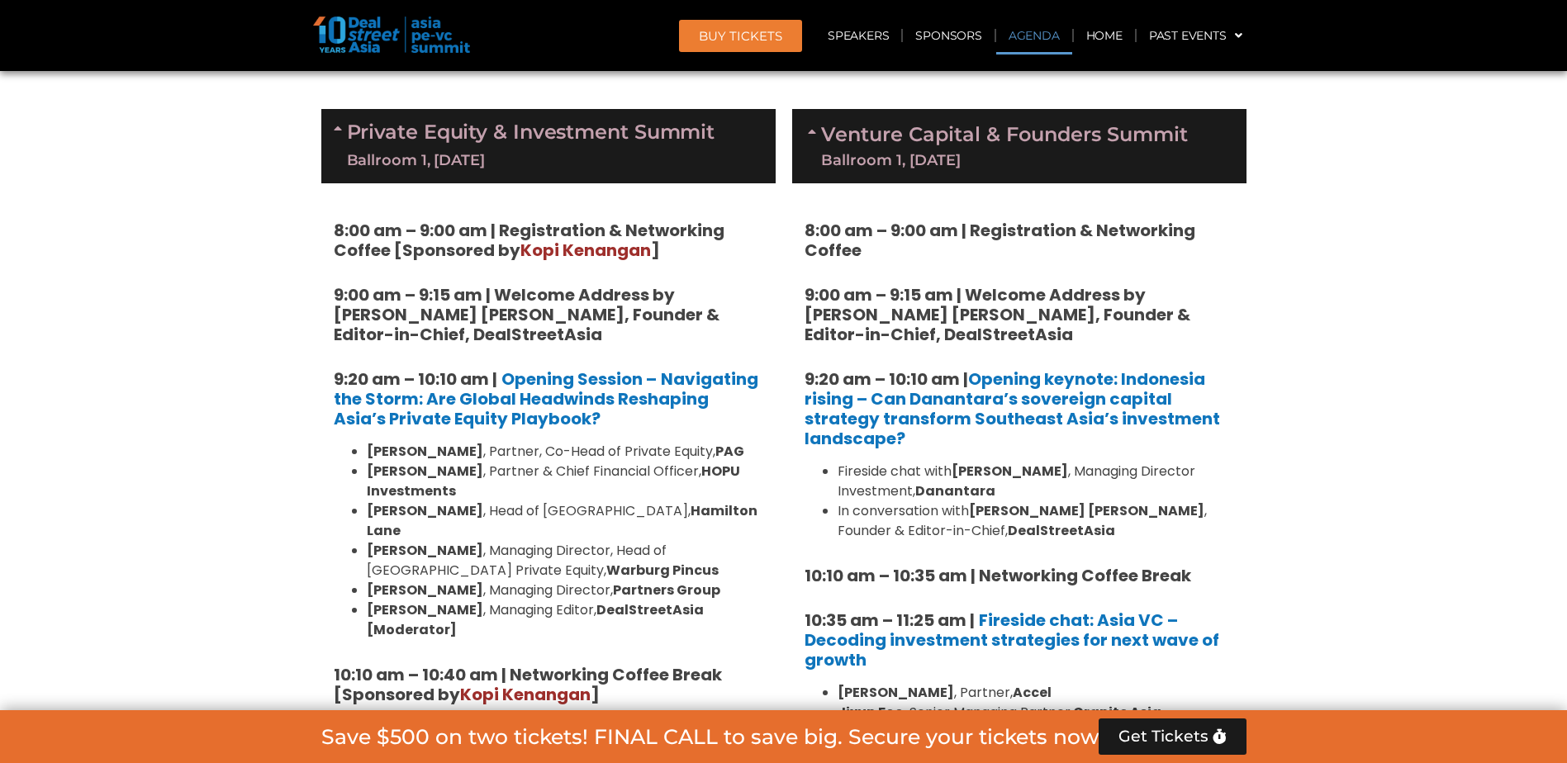
click at [1041, 140] on link "Venture Capital & Founders​ Summit Ballroom 1, [DATE]" at bounding box center [1004, 146] width 367 height 43
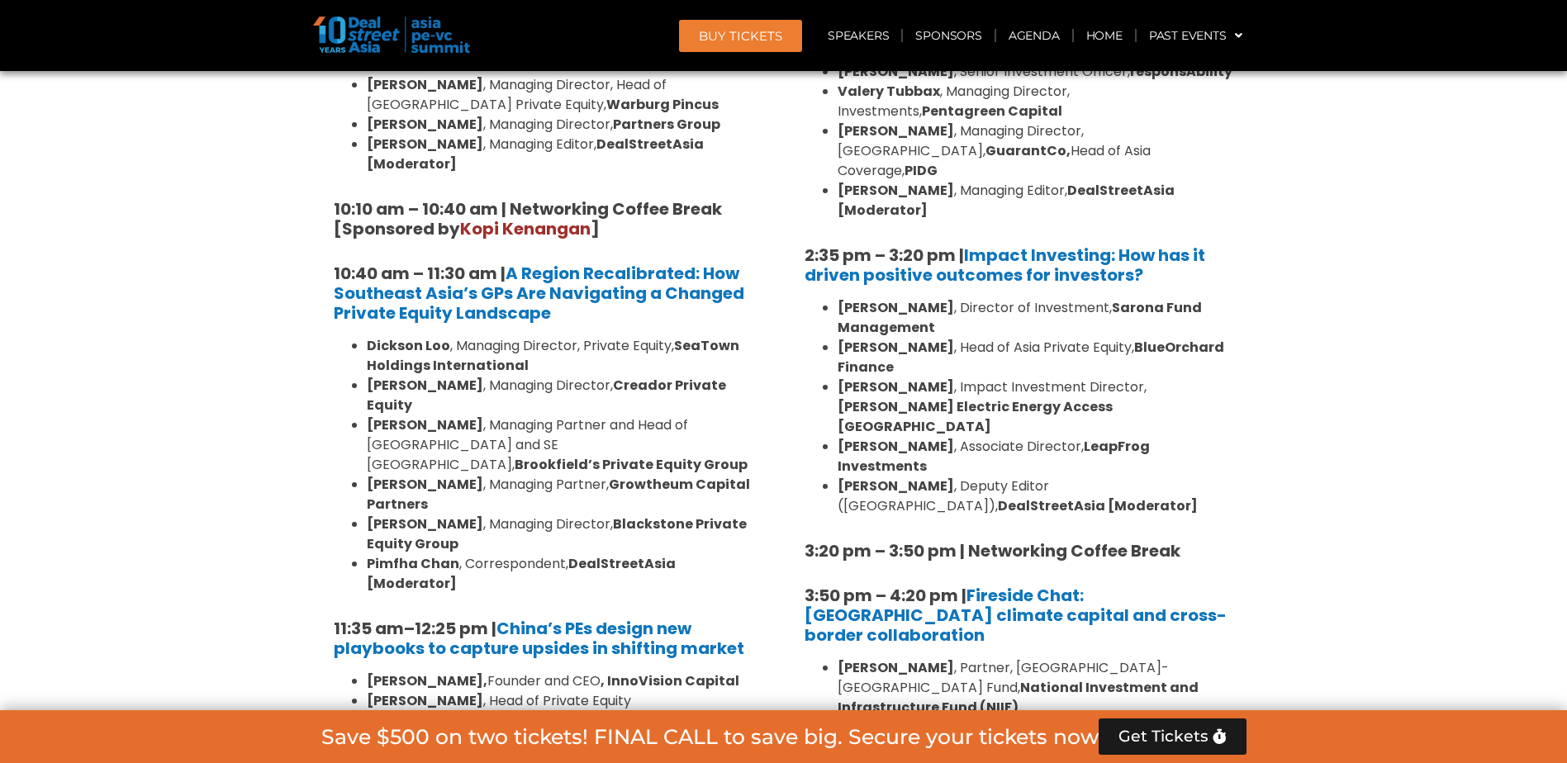
scroll to position [1487, 0]
